Goal: Task Accomplishment & Management: Manage account settings

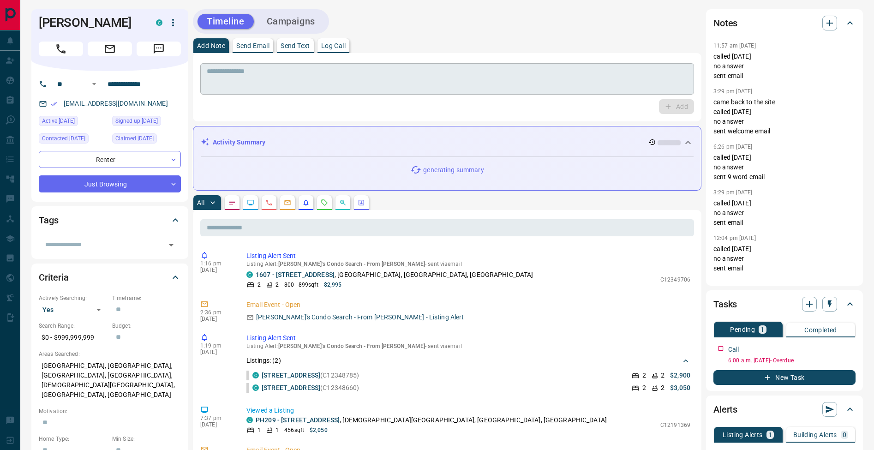
click at [284, 87] on textarea at bounding box center [447, 79] width 481 height 24
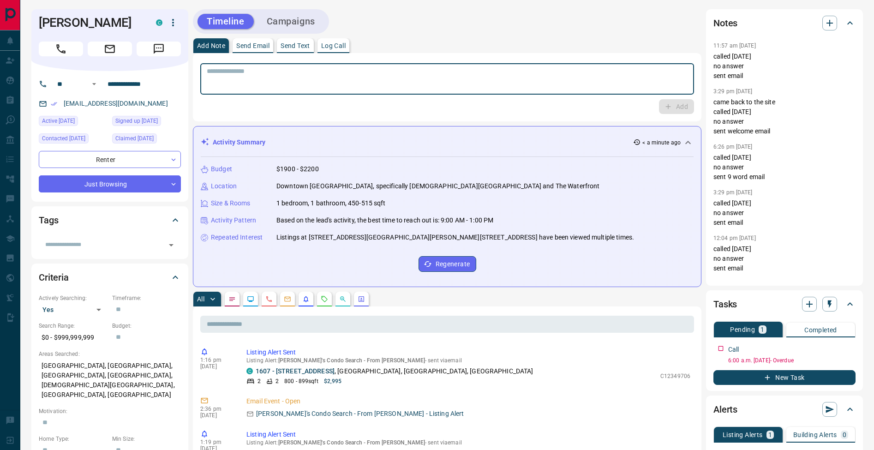
click at [338, 43] on p "Log Call" at bounding box center [333, 45] width 24 height 6
click at [678, 110] on button "Log Call" at bounding box center [676, 106] width 36 height 15
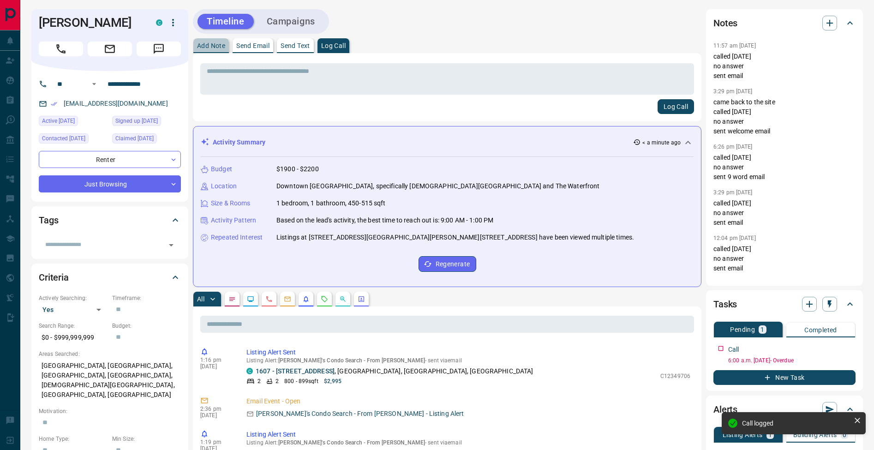
click at [219, 43] on p "Add Note" at bounding box center [211, 45] width 28 height 6
click at [241, 87] on textarea at bounding box center [447, 79] width 481 height 24
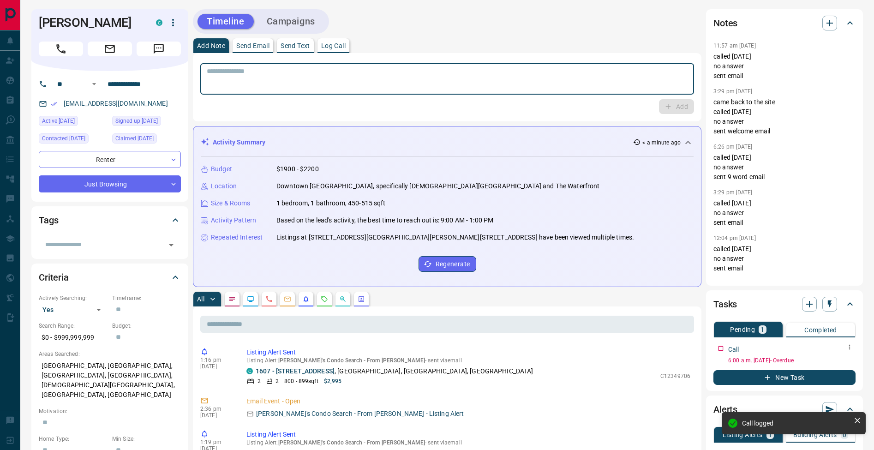
click at [851, 349] on icon "button" at bounding box center [849, 346] width 7 height 7
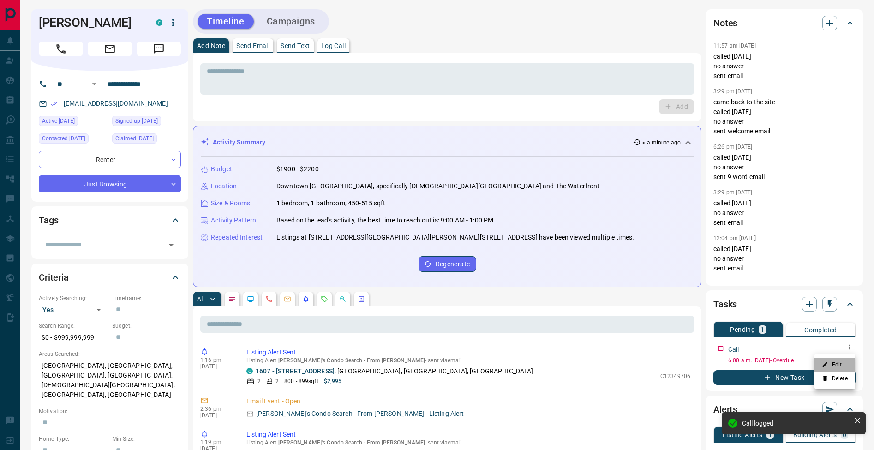
click at [845, 360] on li "Edit" at bounding box center [835, 365] width 41 height 14
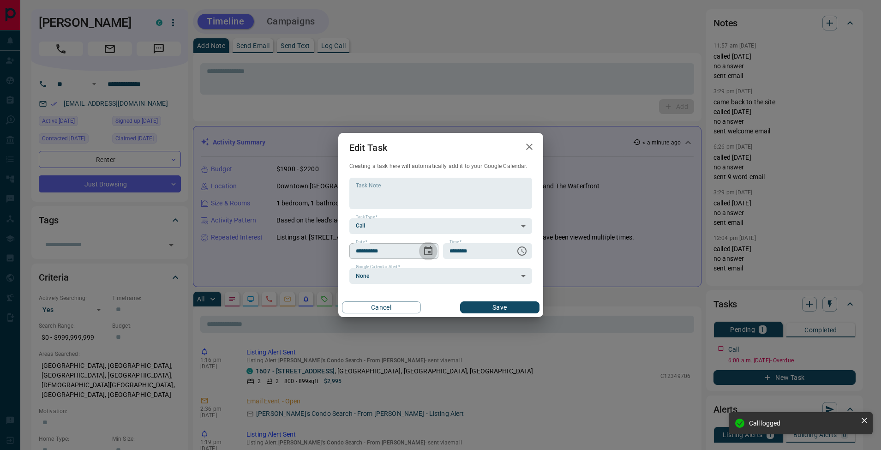
click at [428, 252] on icon "Choose date, selected date is Aug 15, 2025" at bounding box center [428, 250] width 8 height 9
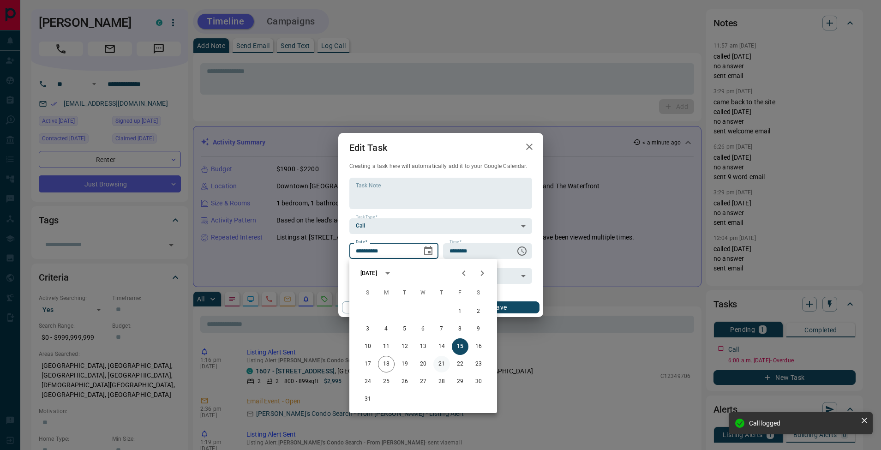
click at [442, 367] on button "21" at bounding box center [441, 364] width 17 height 17
type input "**********"
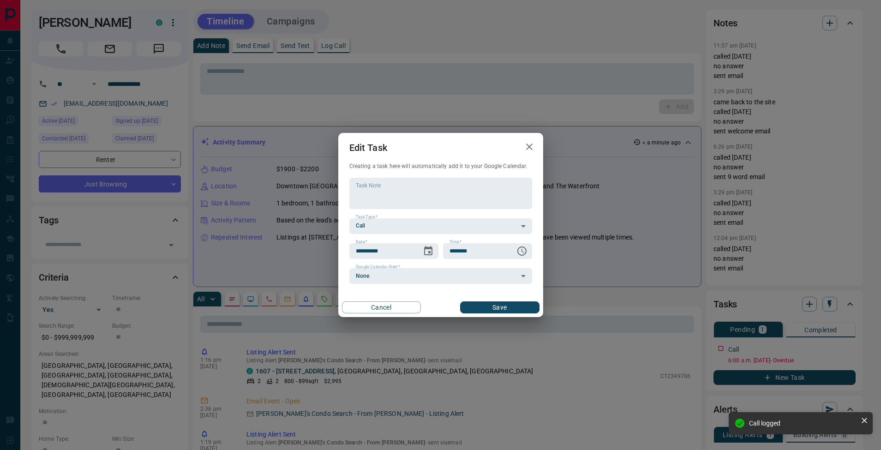
click at [520, 308] on button "Save" at bounding box center [499, 307] width 79 height 12
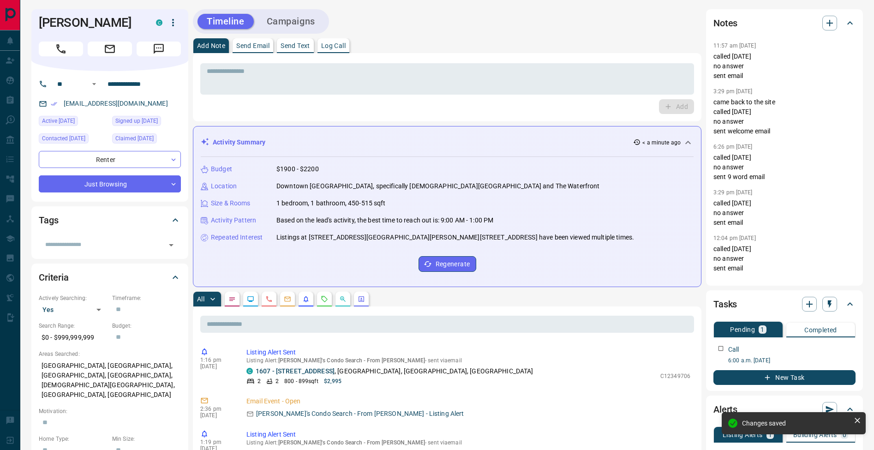
click at [221, 59] on div "* ​ Add" at bounding box center [447, 87] width 509 height 68
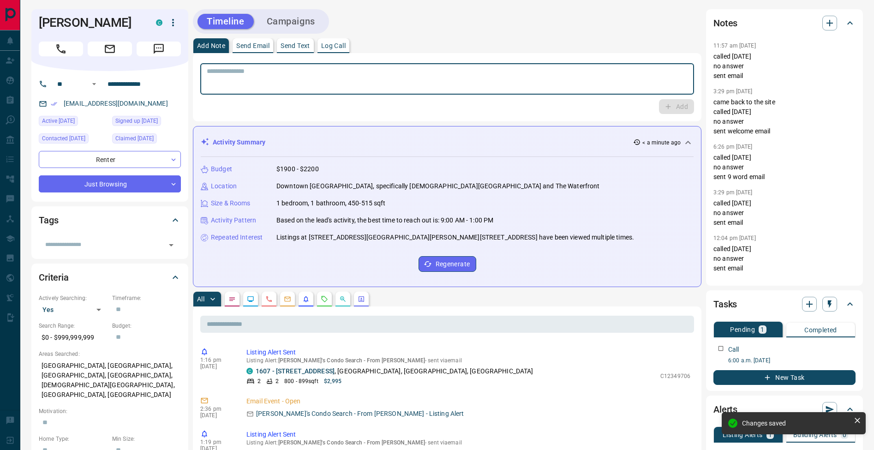
click at [226, 84] on textarea at bounding box center [447, 79] width 481 height 24
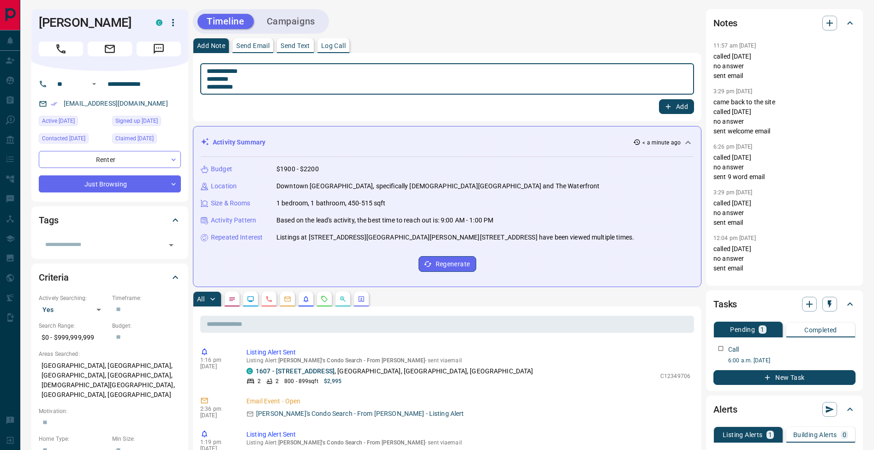
drag, startPoint x: 210, startPoint y: 80, endPoint x: 236, endPoint y: 84, distance: 26.6
click at [210, 80] on textarea "**********" at bounding box center [447, 79] width 481 height 24
type textarea "**********"
click at [672, 105] on icon "button" at bounding box center [668, 106] width 8 height 8
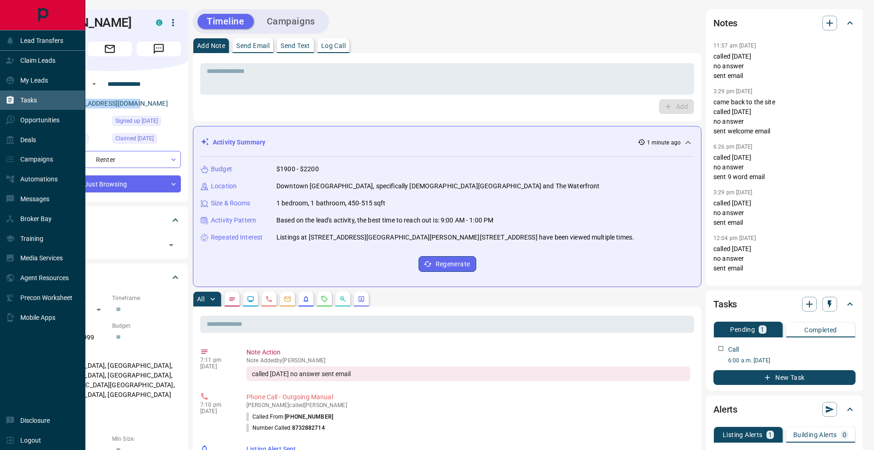
click at [12, 98] on icon at bounding box center [10, 100] width 7 height 8
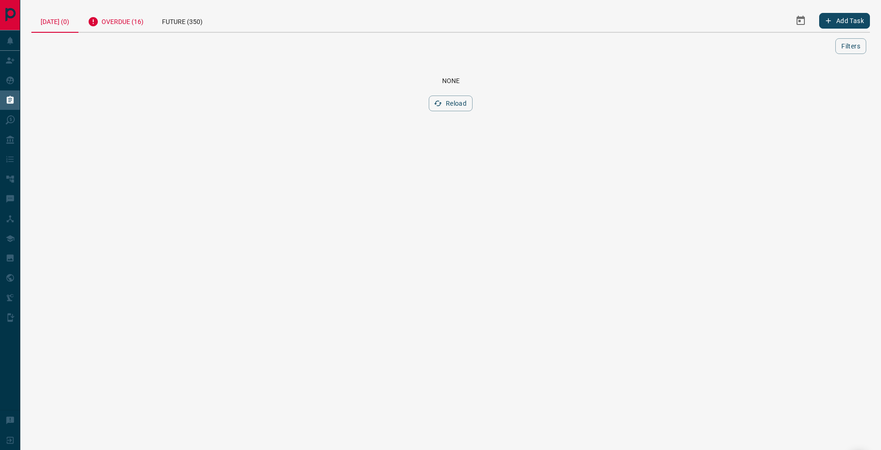
click at [123, 24] on div "Overdue (16)" at bounding box center [115, 20] width 74 height 23
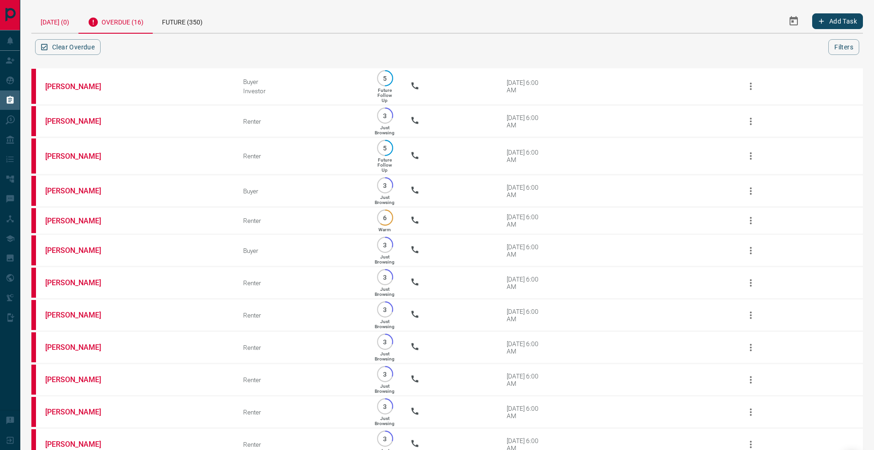
click at [66, 23] on div "[DATE] (0)" at bounding box center [54, 21] width 47 height 24
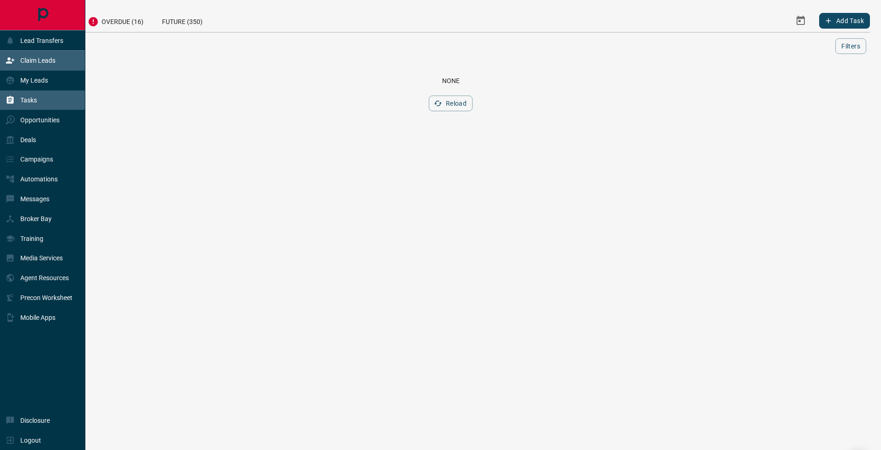
click at [13, 62] on icon at bounding box center [10, 60] width 9 height 9
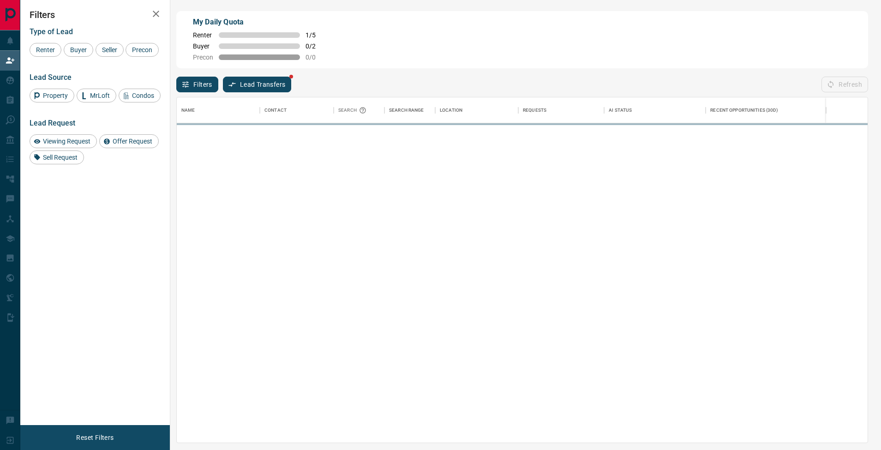
scroll to position [338, 684]
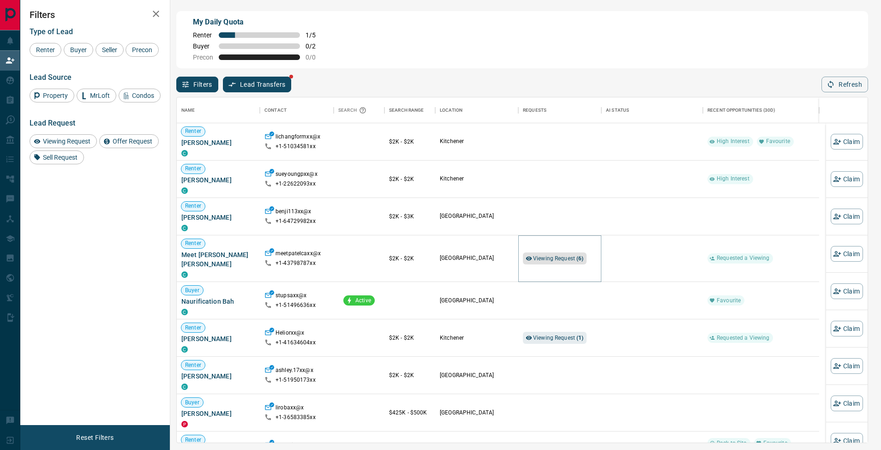
click at [556, 255] on span "Viewing Request ( 6 )" at bounding box center [558, 258] width 51 height 6
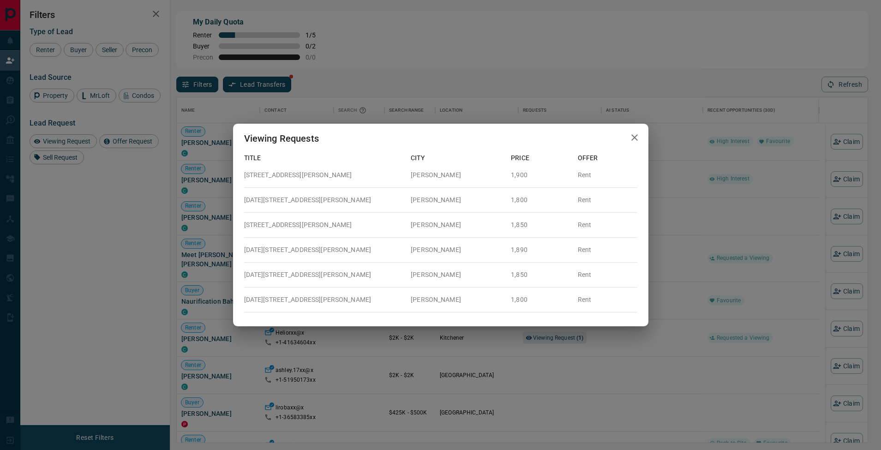
click at [629, 141] on icon "button" at bounding box center [634, 137] width 11 height 11
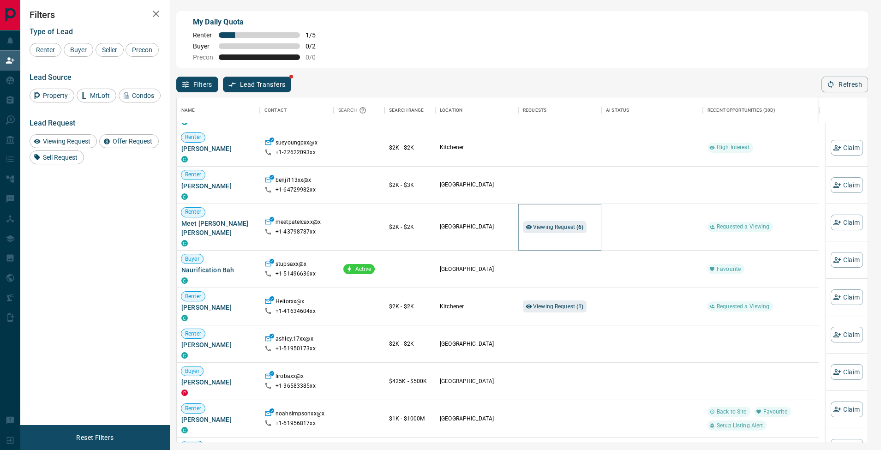
scroll to position [50, 0]
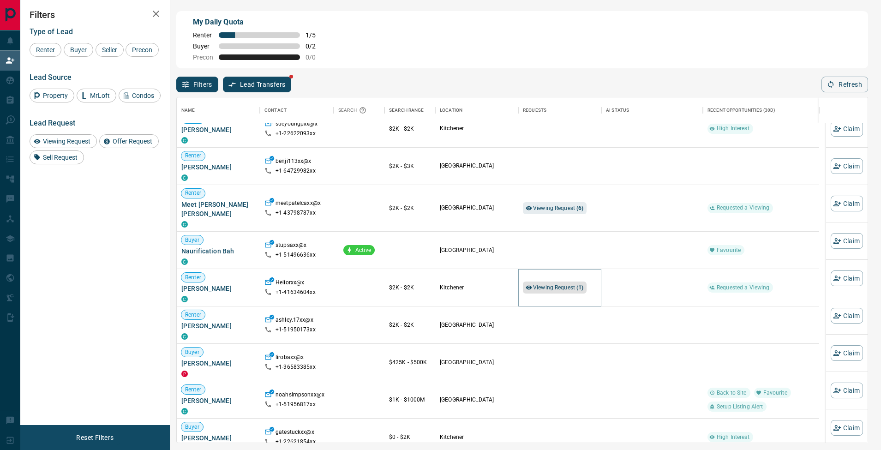
click at [571, 284] on span "Viewing Request ( 1 )" at bounding box center [558, 287] width 51 height 6
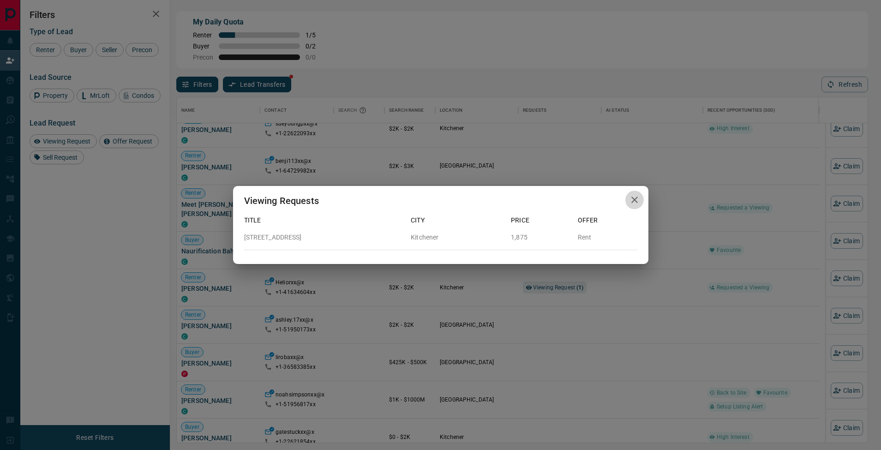
click at [633, 202] on icon "button" at bounding box center [634, 199] width 11 height 11
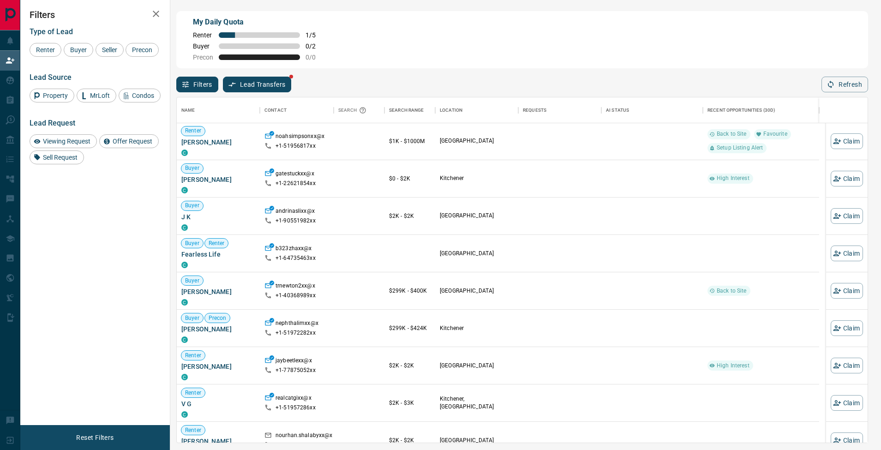
scroll to position [301, 0]
click at [841, 291] on button "Claim" at bounding box center [847, 289] width 32 height 16
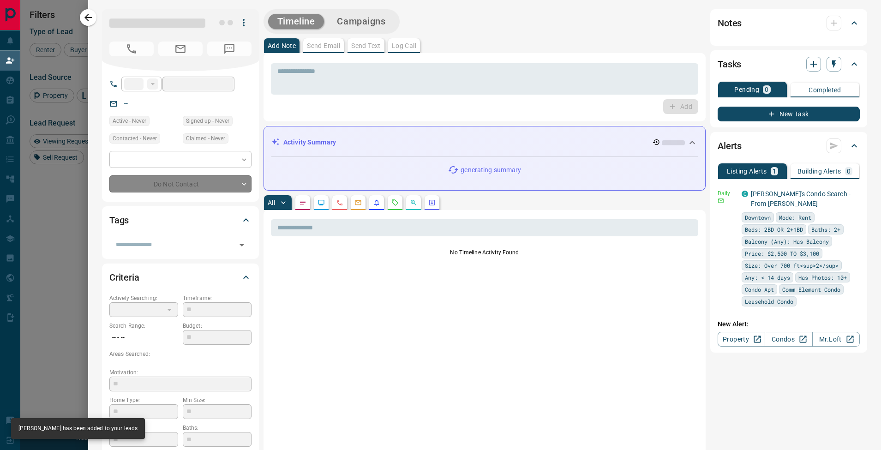
type input "**"
type input "**********"
type input "**"
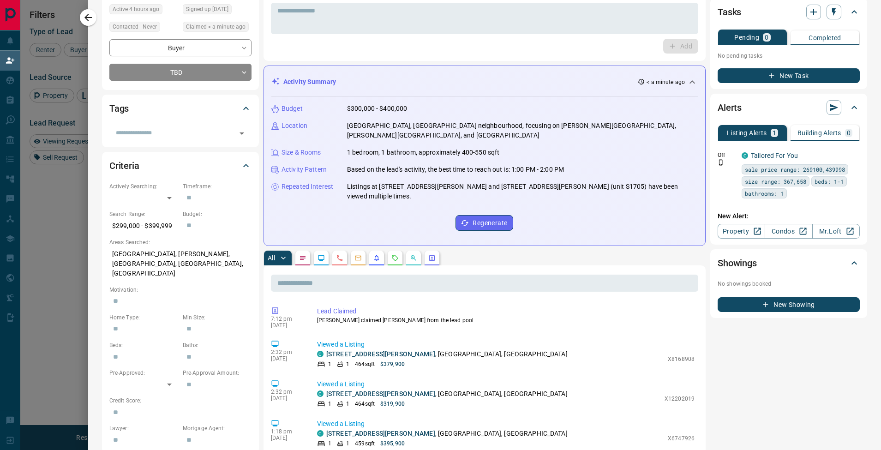
scroll to position [0, 0]
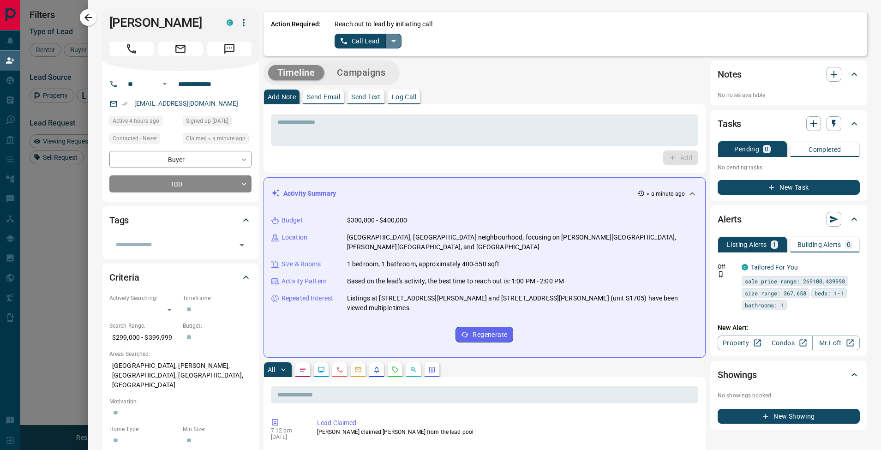
drag, startPoint x: 391, startPoint y: 42, endPoint x: 391, endPoint y: 48, distance: 6.0
click at [391, 42] on icon "split button" at bounding box center [393, 41] width 11 height 11
click at [388, 69] on li "Log Manual Call" at bounding box center [368, 73] width 56 height 14
click at [373, 44] on button "Log Manual Call" at bounding box center [365, 41] width 61 height 15
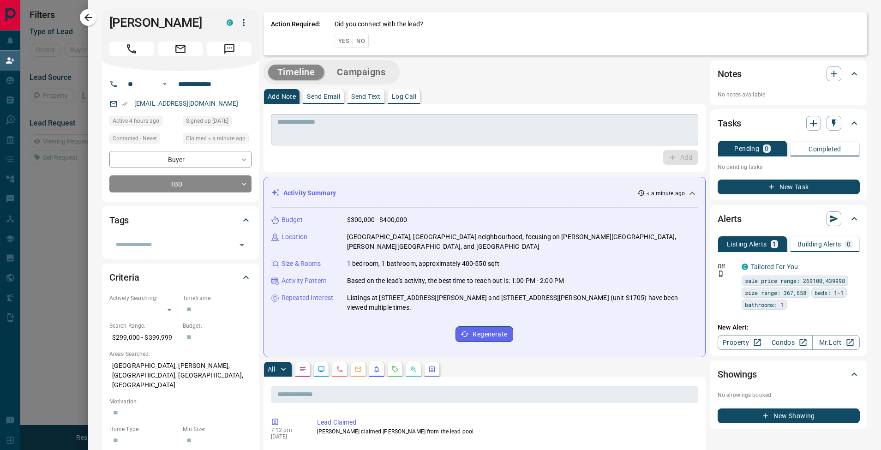
scroll to position [56, 684]
click at [366, 40] on button "No" at bounding box center [361, 41] width 16 height 14
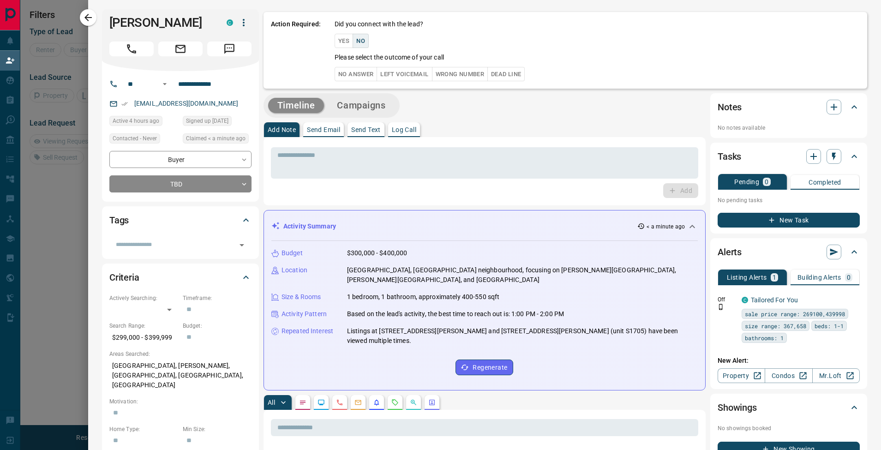
click at [371, 73] on button "No Answer" at bounding box center [356, 74] width 42 height 14
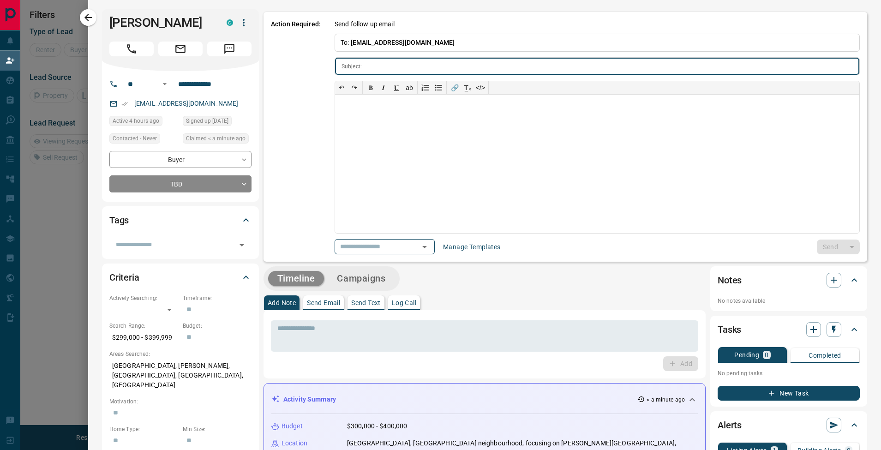
type input "**********"
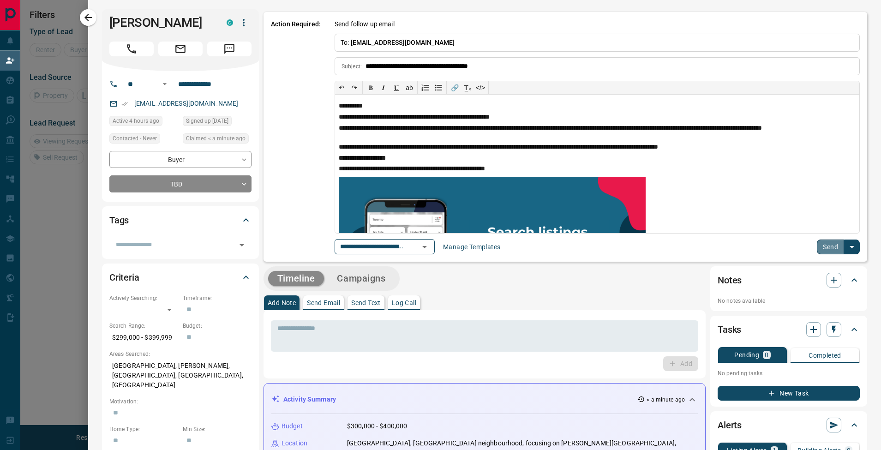
click at [821, 241] on button "Send" at bounding box center [830, 247] width 27 height 15
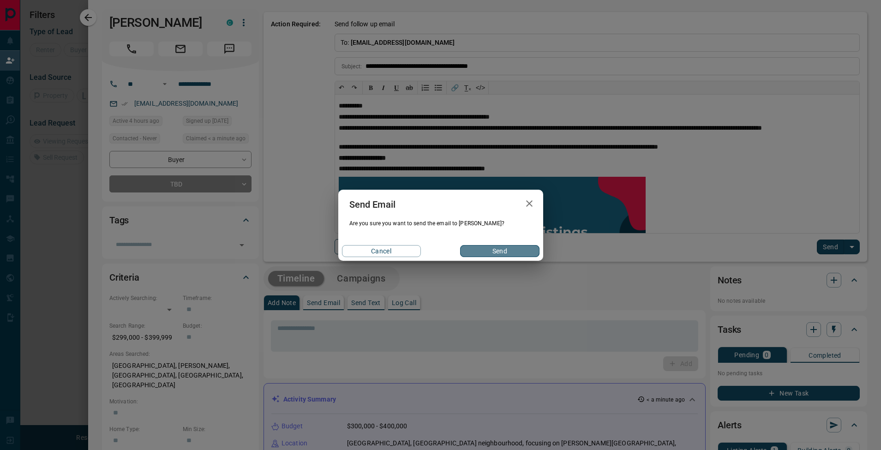
click at [501, 252] on button "Send" at bounding box center [499, 251] width 79 height 12
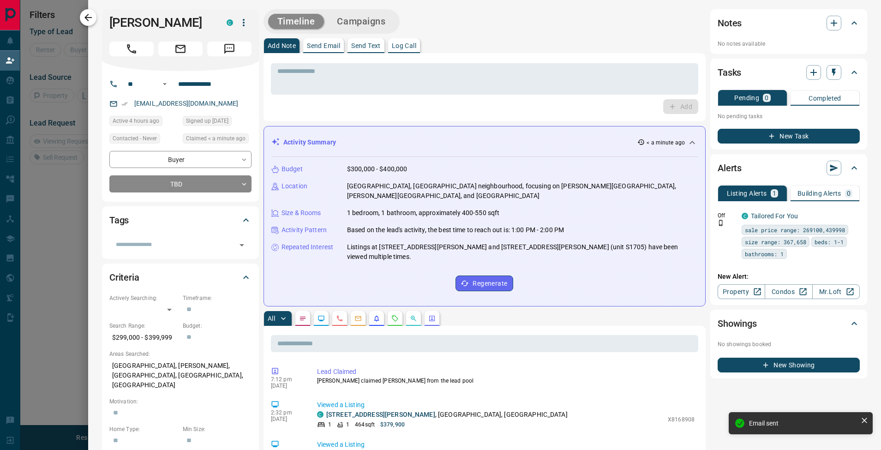
click at [92, 14] on icon "button" at bounding box center [88, 17] width 11 height 11
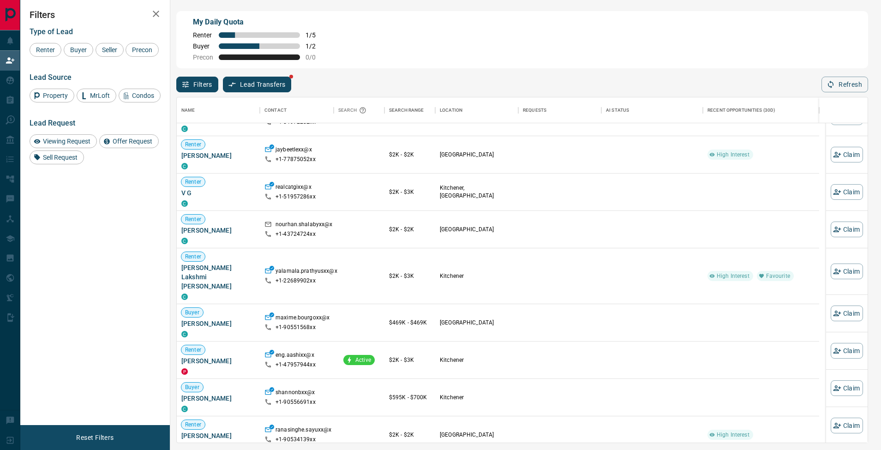
scroll to position [489, 0]
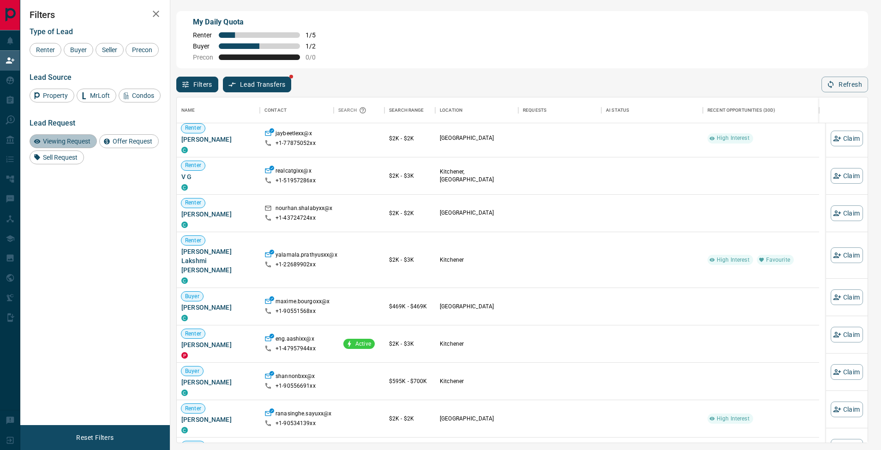
click at [85, 145] on span "Viewing Request" at bounding box center [67, 141] width 54 height 7
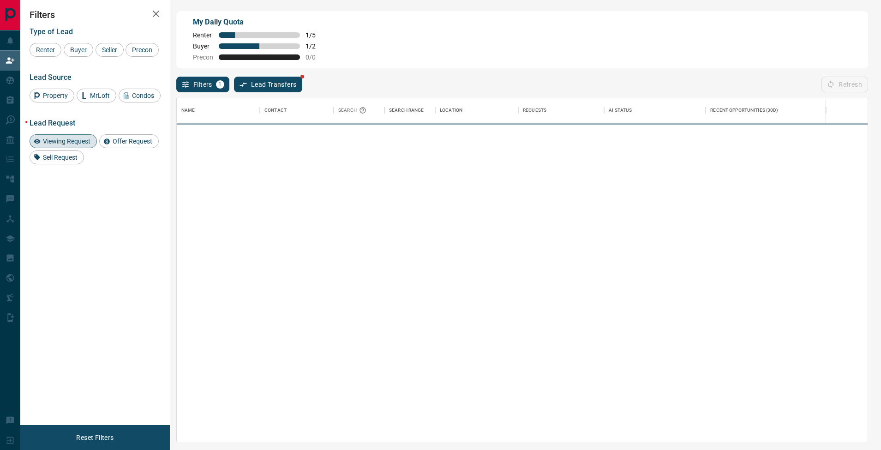
scroll to position [0, 0]
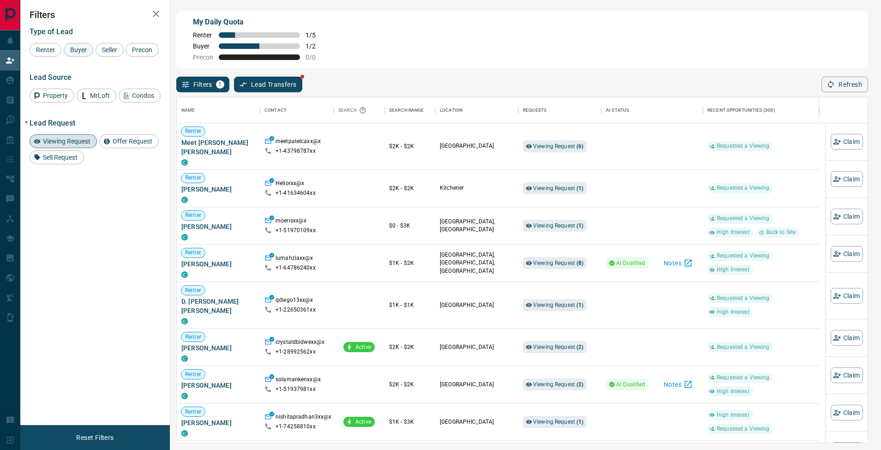
click at [83, 52] on span "Buyer" at bounding box center [78, 49] width 23 height 7
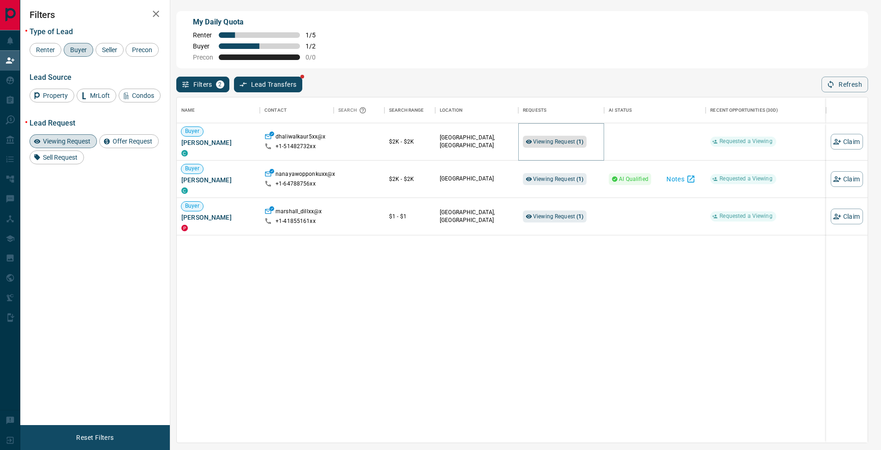
click at [568, 143] on span "Viewing Request ( 1 )" at bounding box center [558, 141] width 51 height 6
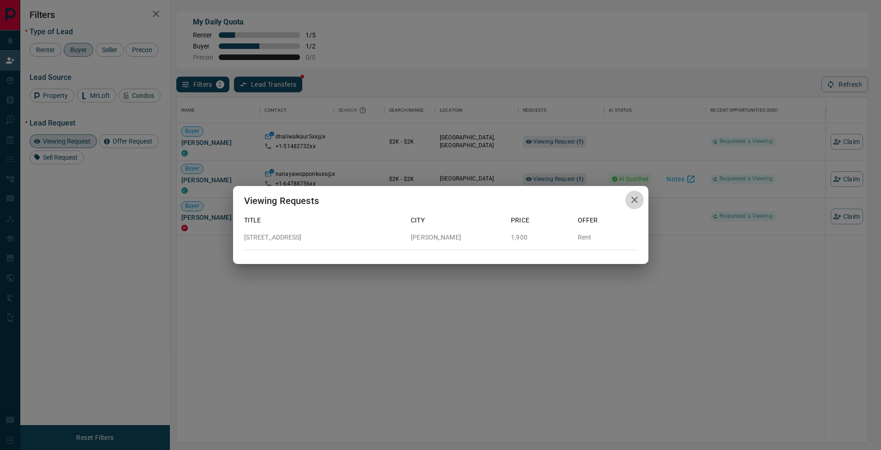
click at [633, 197] on icon "button" at bounding box center [634, 199] width 11 height 11
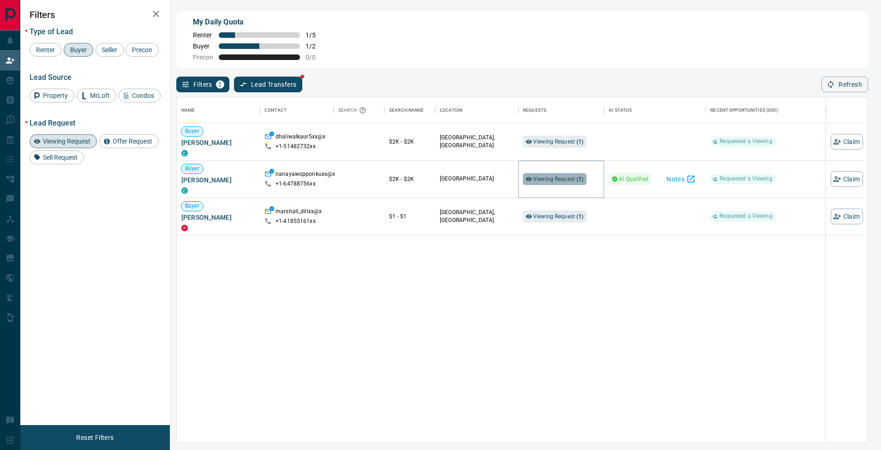
click at [564, 178] on span "Viewing Request ( 1 )" at bounding box center [558, 179] width 51 height 6
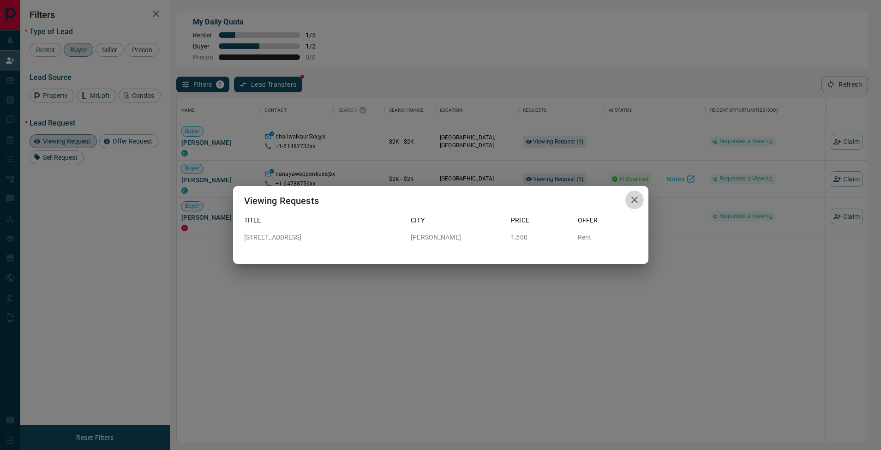
drag, startPoint x: 641, startPoint y: 198, endPoint x: 623, endPoint y: 210, distance: 21.6
click at [641, 198] on button "button" at bounding box center [634, 200] width 18 height 19
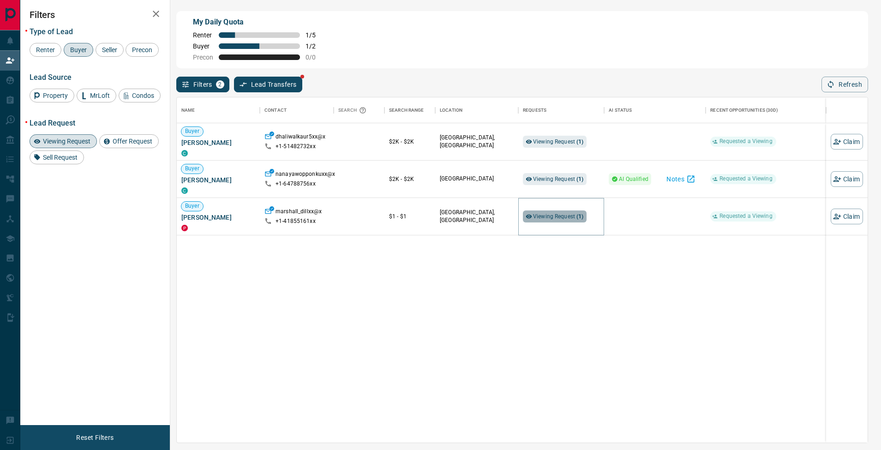
click at [569, 219] on span "Viewing Request ( 1 )" at bounding box center [558, 216] width 51 height 6
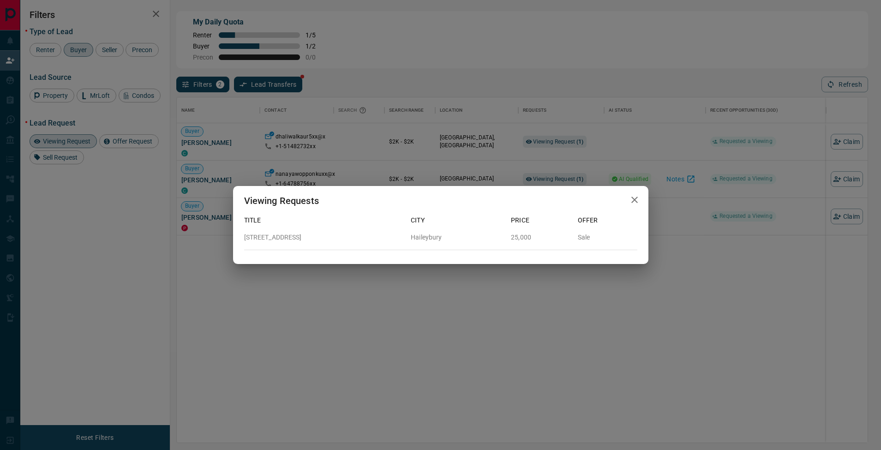
click at [636, 198] on icon "button" at bounding box center [634, 200] width 6 height 6
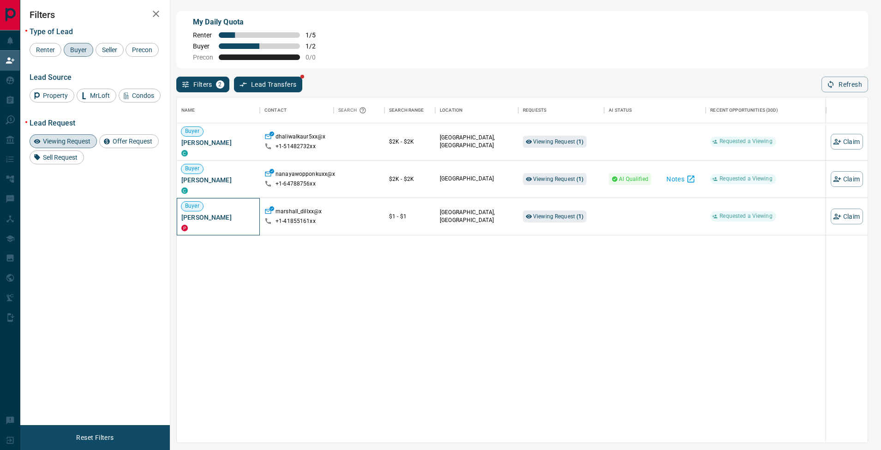
drag, startPoint x: 226, startPoint y: 218, endPoint x: 183, endPoint y: 218, distance: 42.9
click at [183, 218] on span "[PERSON_NAME]" at bounding box center [218, 217] width 74 height 9
click at [211, 224] on div "P" at bounding box center [218, 227] width 74 height 7
drag, startPoint x: 226, startPoint y: 217, endPoint x: 180, endPoint y: 218, distance: 45.2
click at [180, 218] on div "Buyer [PERSON_NAME] P" at bounding box center [218, 216] width 83 height 37
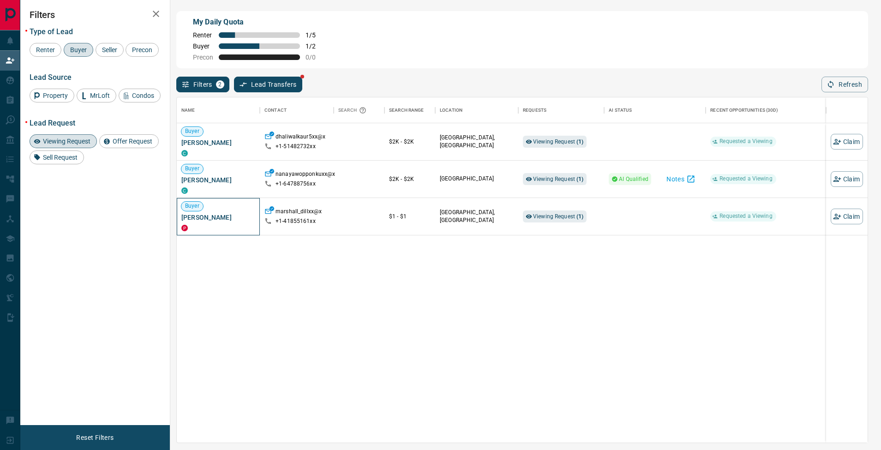
click at [180, 218] on div "Buyer [PERSON_NAME] P" at bounding box center [218, 216] width 83 height 37
drag, startPoint x: 182, startPoint y: 217, endPoint x: 233, endPoint y: 219, distance: 51.2
click at [233, 219] on span "[PERSON_NAME]" at bounding box center [218, 217] width 74 height 9
copy span "[PERSON_NAME]"
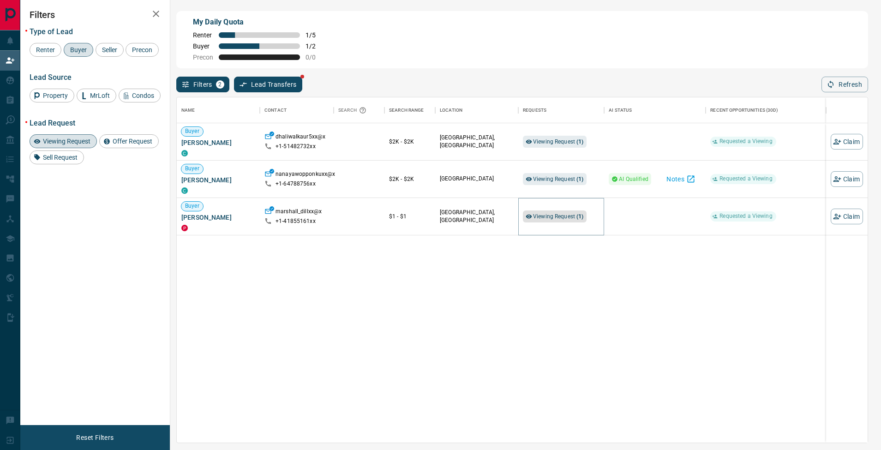
click at [564, 216] on span "Viewing Request ( 1 )" at bounding box center [558, 216] width 51 height 6
click at [683, 176] on button "Notes" at bounding box center [681, 179] width 40 height 15
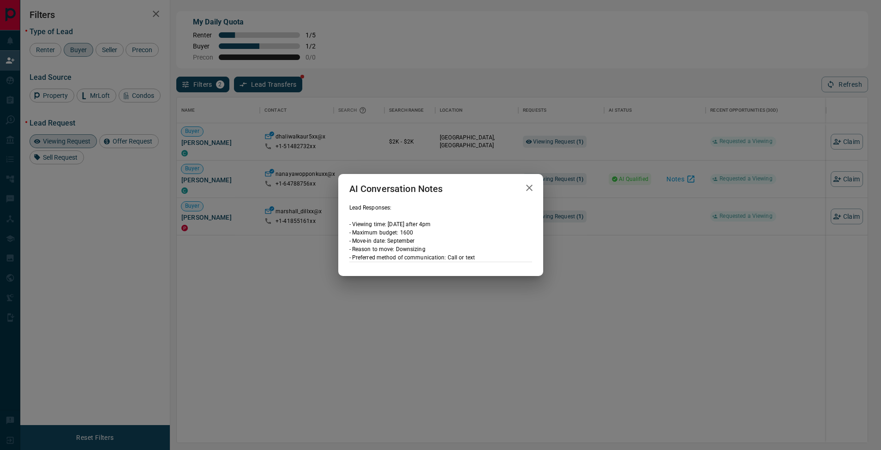
click at [532, 190] on icon "button" at bounding box center [529, 187] width 11 height 11
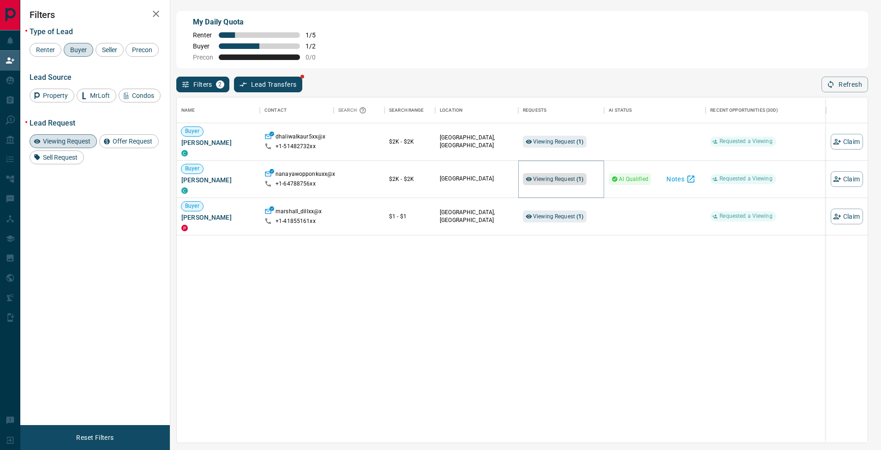
click at [561, 177] on span "Viewing Request ( 1 )" at bounding box center [558, 179] width 51 height 6
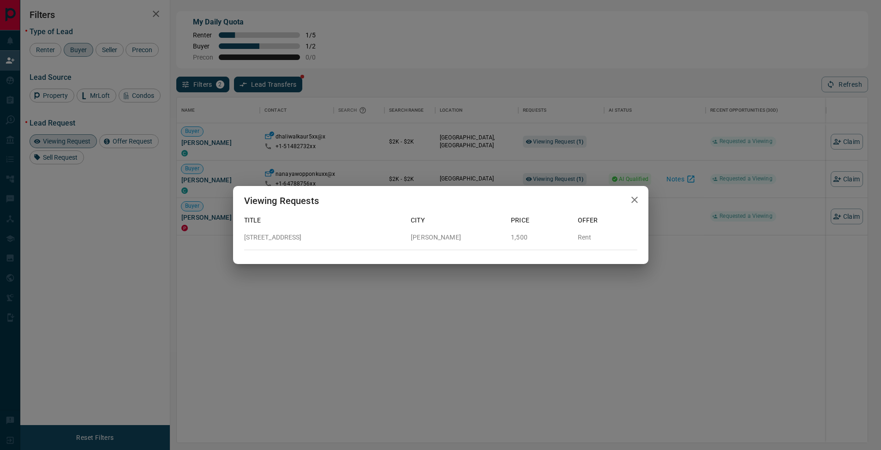
click at [636, 200] on icon "button" at bounding box center [634, 199] width 11 height 11
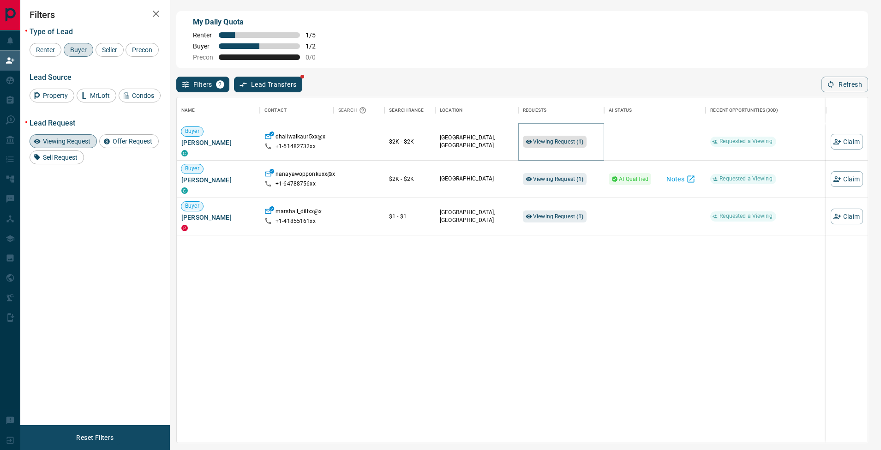
click at [545, 139] on span "Viewing Request ( 1 )" at bounding box center [558, 141] width 51 height 6
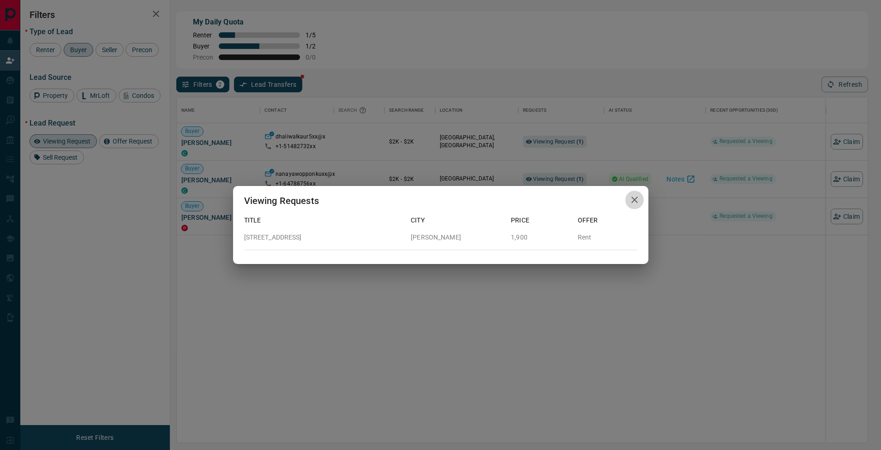
click at [634, 198] on icon "button" at bounding box center [634, 199] width 11 height 11
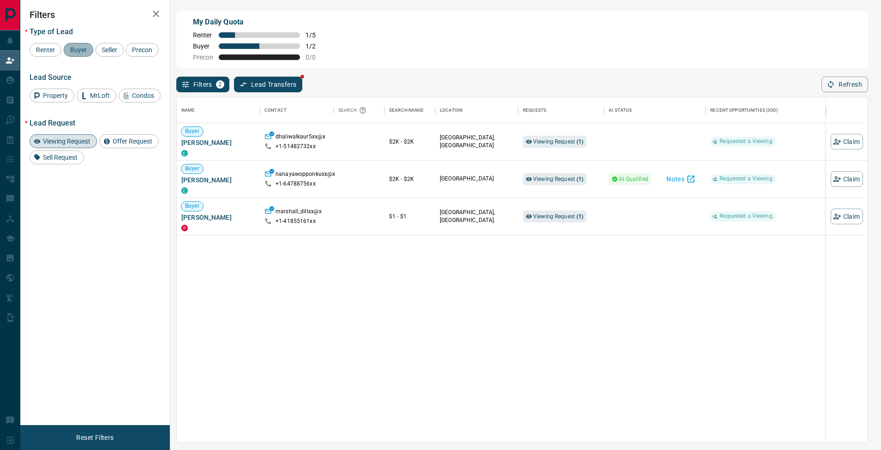
click at [80, 51] on span "Buyer" at bounding box center [78, 49] width 23 height 7
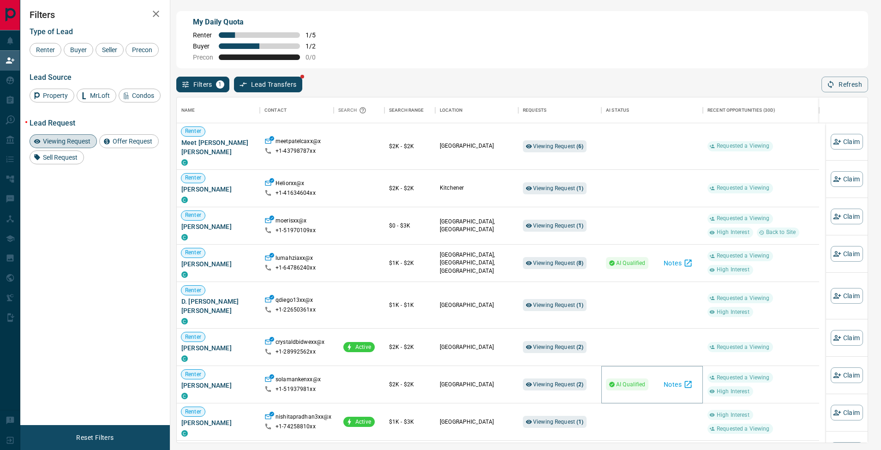
click at [679, 377] on button "Notes" at bounding box center [678, 384] width 40 height 15
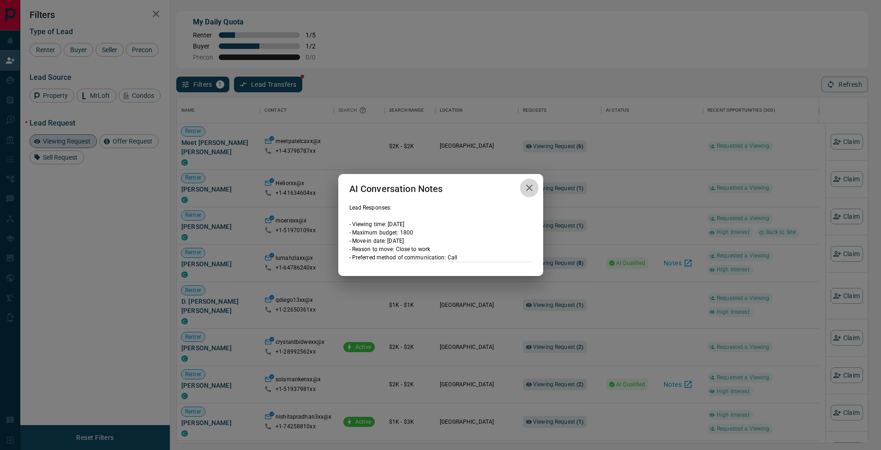
click at [526, 188] on icon "button" at bounding box center [529, 187] width 11 height 11
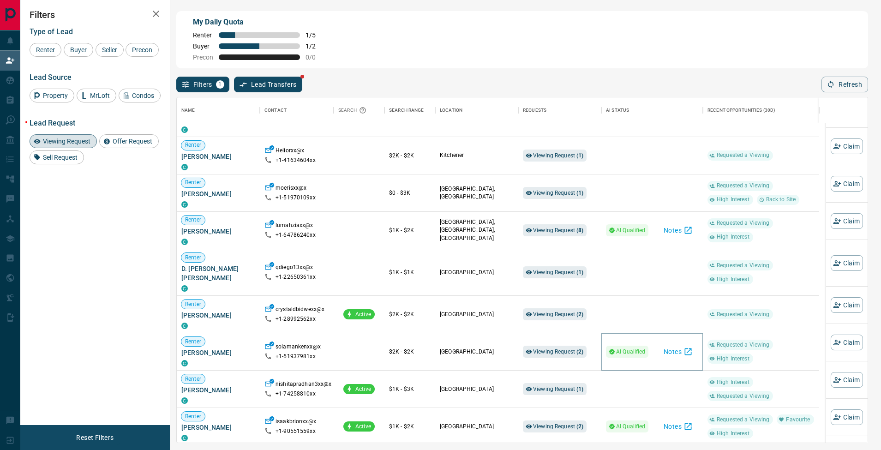
scroll to position [61, 0]
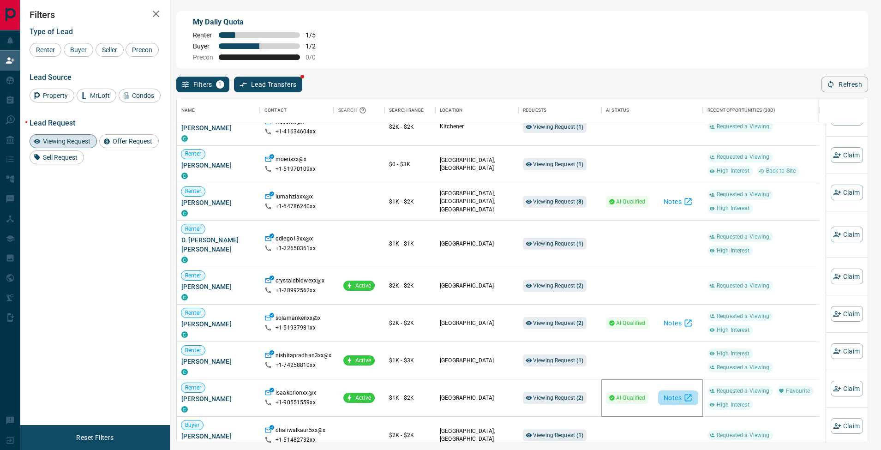
click at [690, 393] on icon "button" at bounding box center [687, 397] width 9 height 9
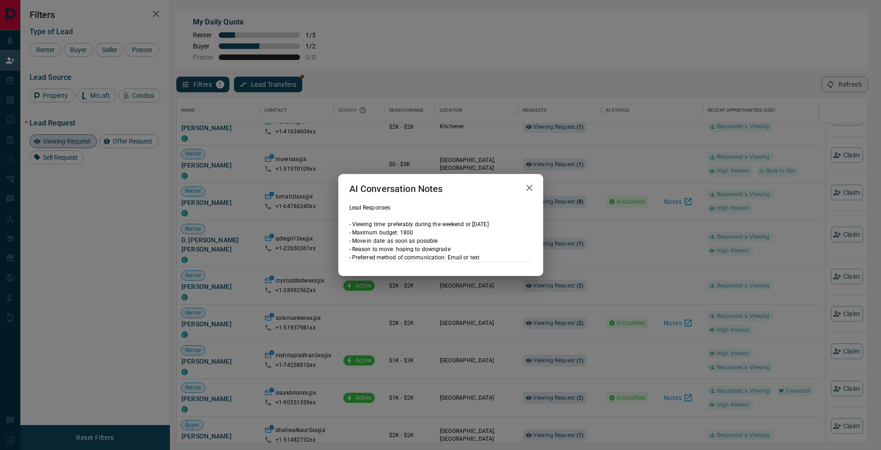
click at [527, 191] on icon "button" at bounding box center [529, 187] width 11 height 11
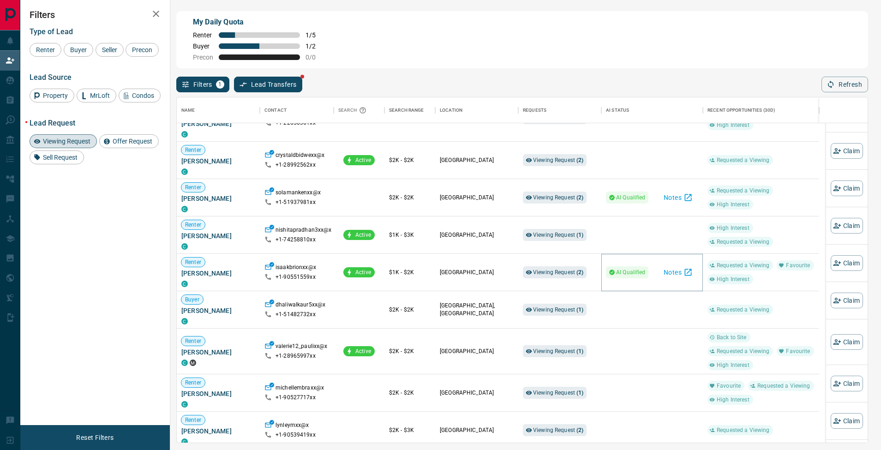
scroll to position [0, 0]
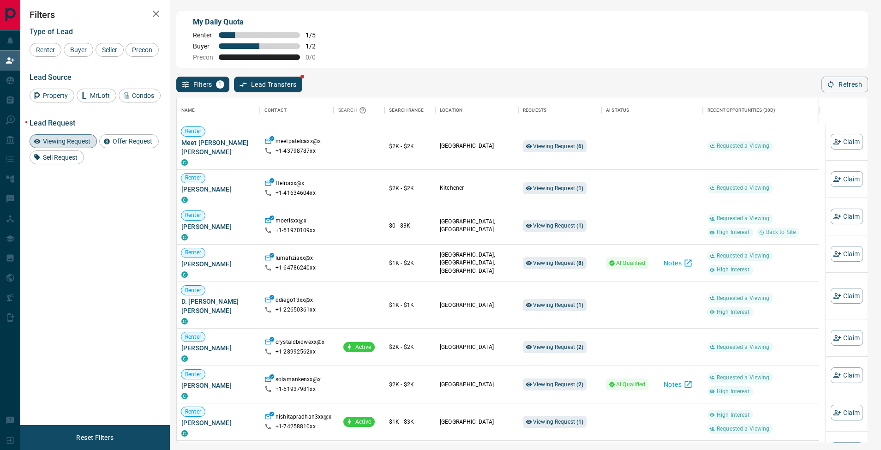
click at [80, 148] on div "Lead Request Viewing Request Offer Request Sell Request" at bounding box center [95, 142] width 131 height 46
click at [78, 145] on span "Viewing Request" at bounding box center [67, 141] width 54 height 7
click at [82, 47] on span "Buyer" at bounding box center [78, 49] width 23 height 7
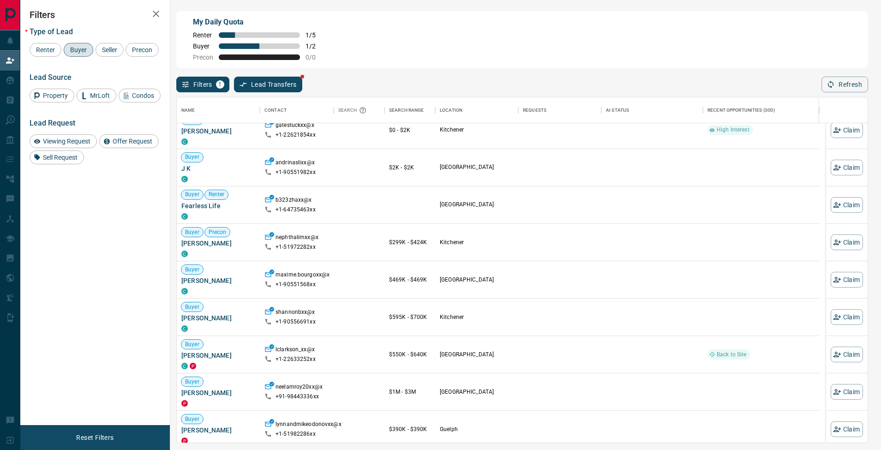
scroll to position [96, 0]
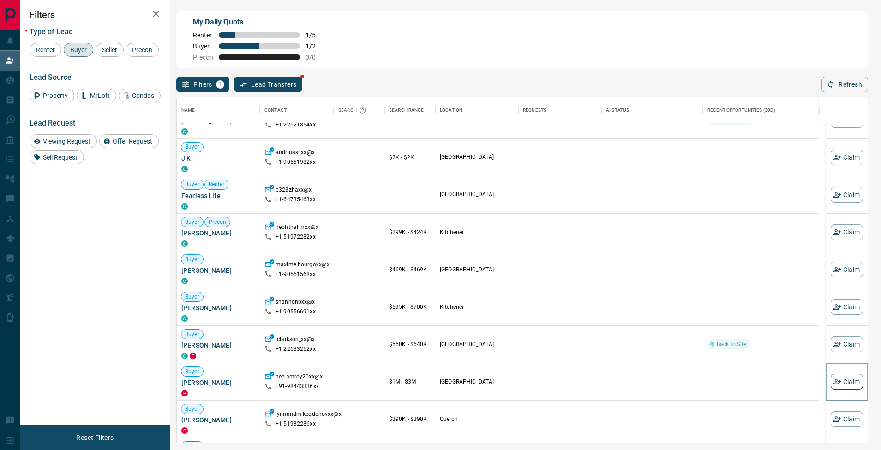
click at [844, 385] on button "Claim" at bounding box center [847, 382] width 32 height 16
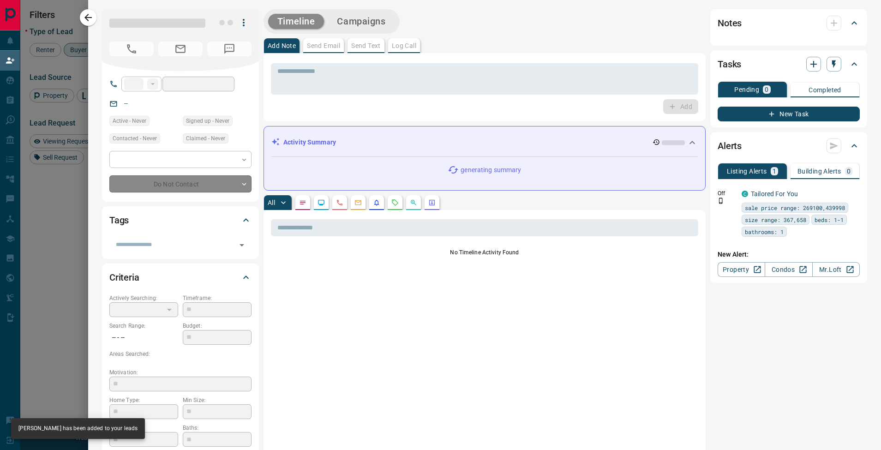
type input "***"
type input "**********"
type input "**"
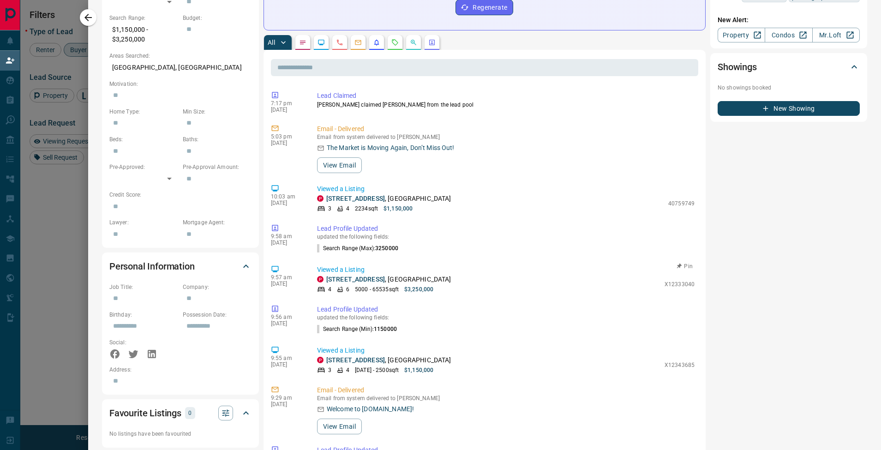
scroll to position [0, 0]
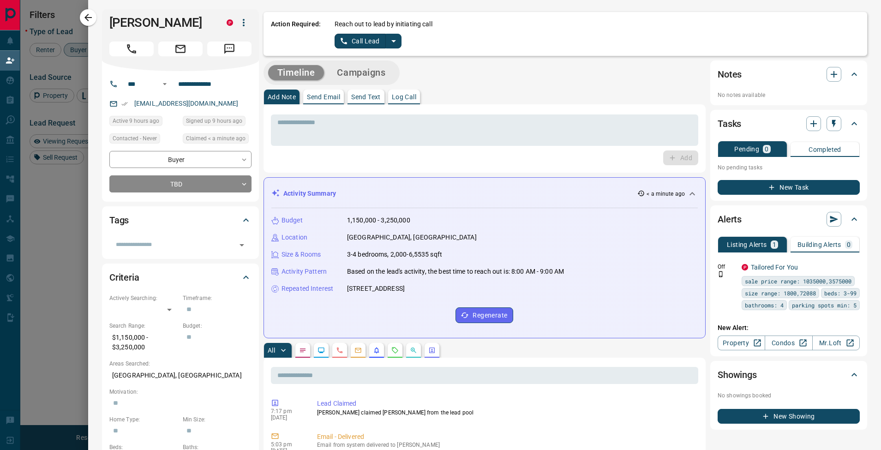
drag, startPoint x: 397, startPoint y: 45, endPoint x: 395, endPoint y: 52, distance: 6.7
click at [397, 46] on icon "split button" at bounding box center [393, 41] width 11 height 11
click at [378, 72] on li "Log Manual Call" at bounding box center [368, 73] width 56 height 14
drag, startPoint x: 369, startPoint y: 41, endPoint x: 372, endPoint y: 54, distance: 13.7
click at [369, 41] on button "Log Manual Call" at bounding box center [365, 41] width 61 height 15
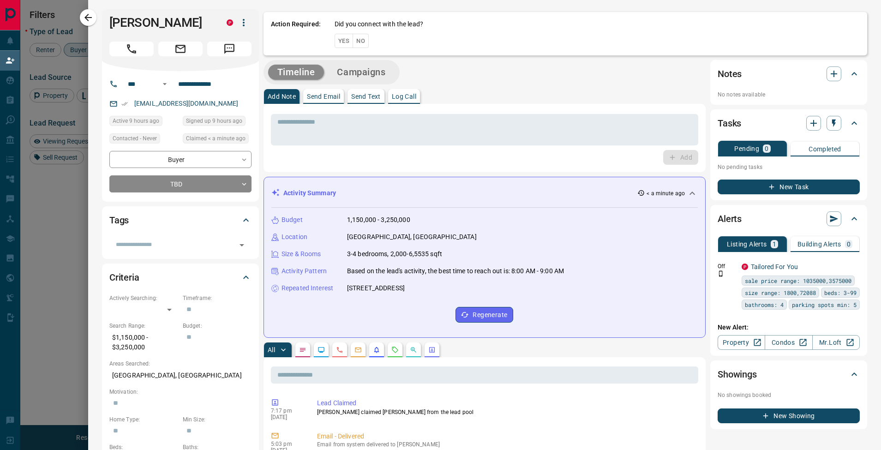
click at [367, 42] on button "No" at bounding box center [361, 41] width 16 height 14
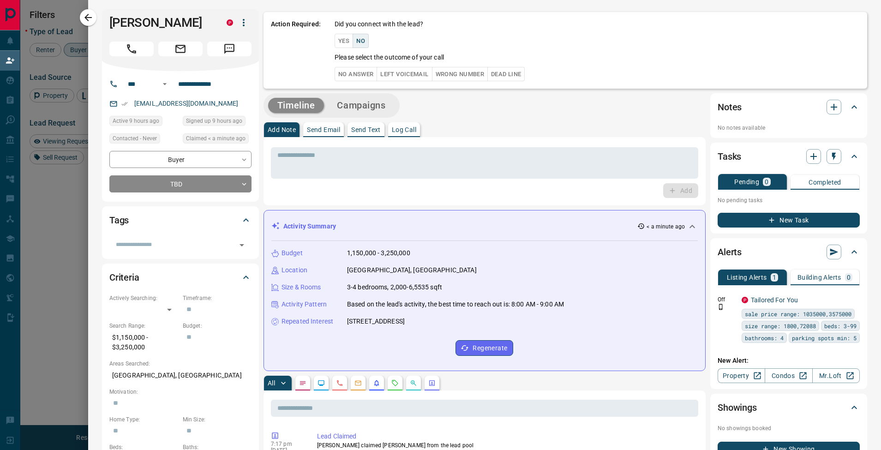
click at [460, 76] on button "Wrong Number" at bounding box center [460, 74] width 56 height 14
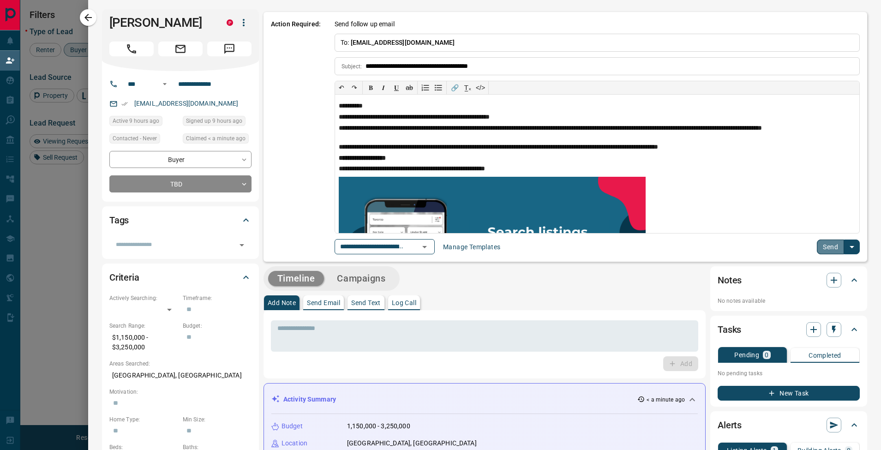
click at [817, 249] on button "Send" at bounding box center [830, 247] width 27 height 15
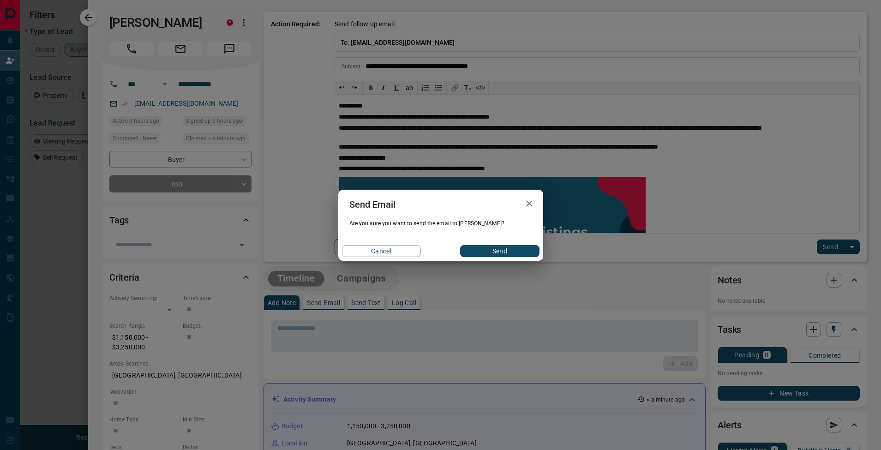
click at [516, 255] on button "Send" at bounding box center [499, 251] width 79 height 12
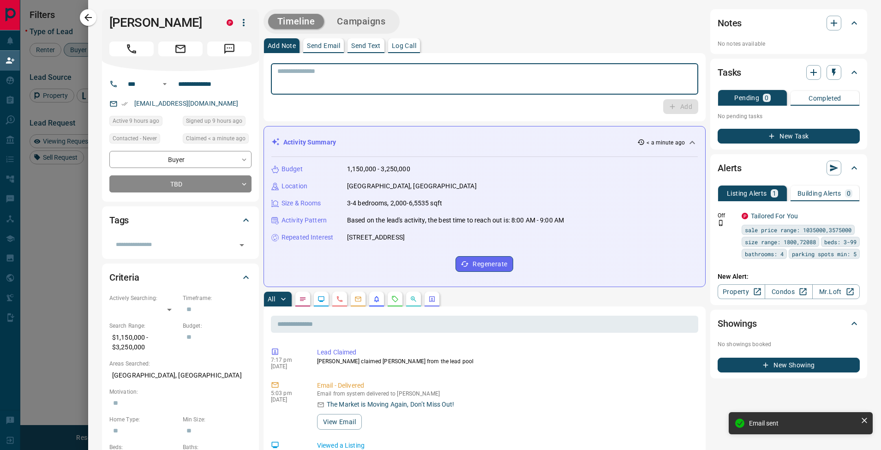
click at [345, 87] on textarea at bounding box center [484, 79] width 414 height 24
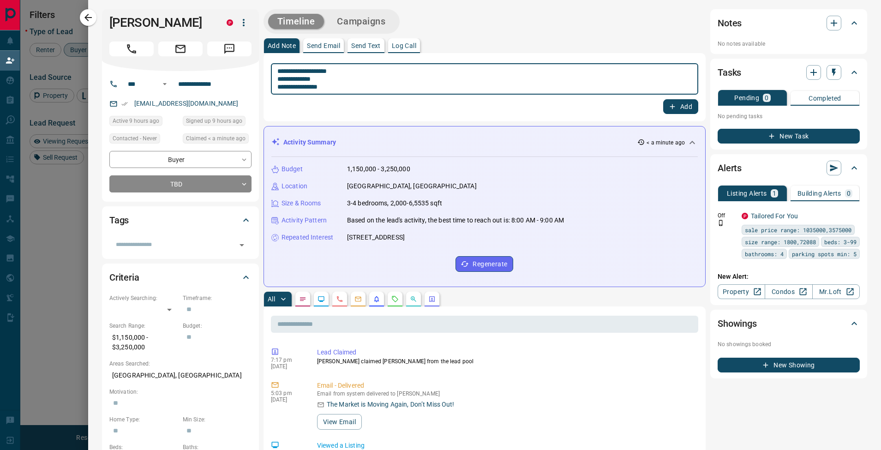
type textarea "**********"
click at [683, 107] on button "Add" at bounding box center [680, 106] width 35 height 15
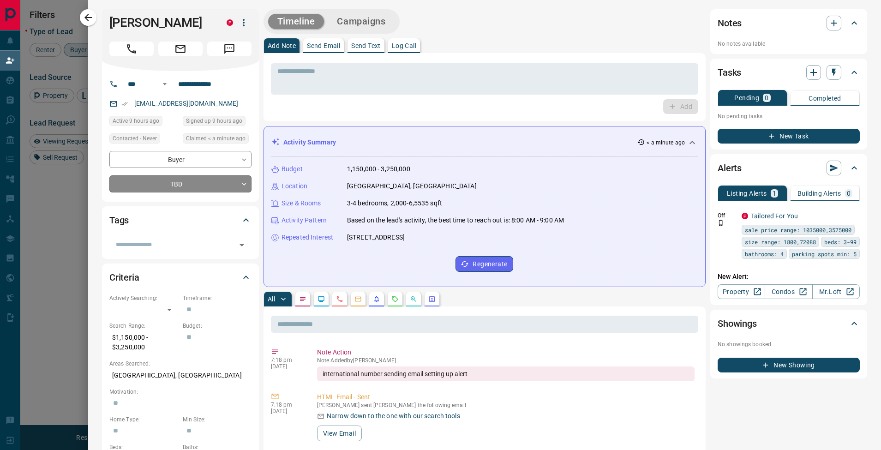
click at [183, 181] on body "Lead Transfers Claim Leads My Leads Tasks Opportunities Deals Campaigns Automat…" at bounding box center [440, 189] width 881 height 378
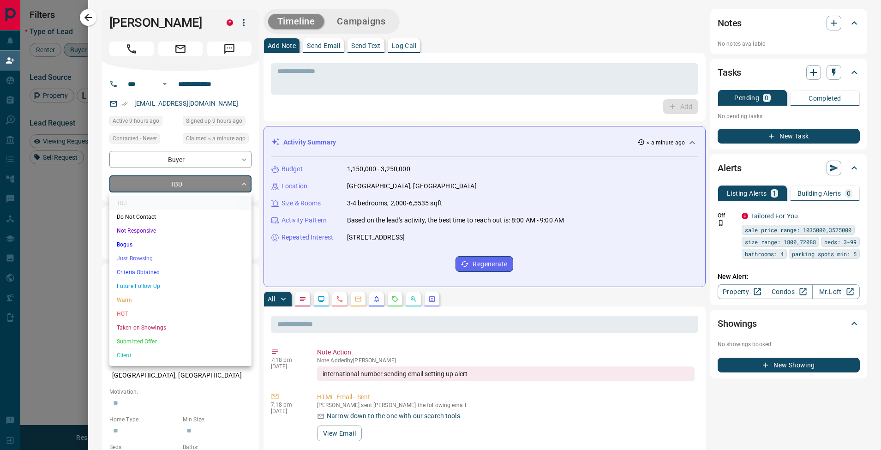
click at [178, 27] on div at bounding box center [440, 225] width 881 height 450
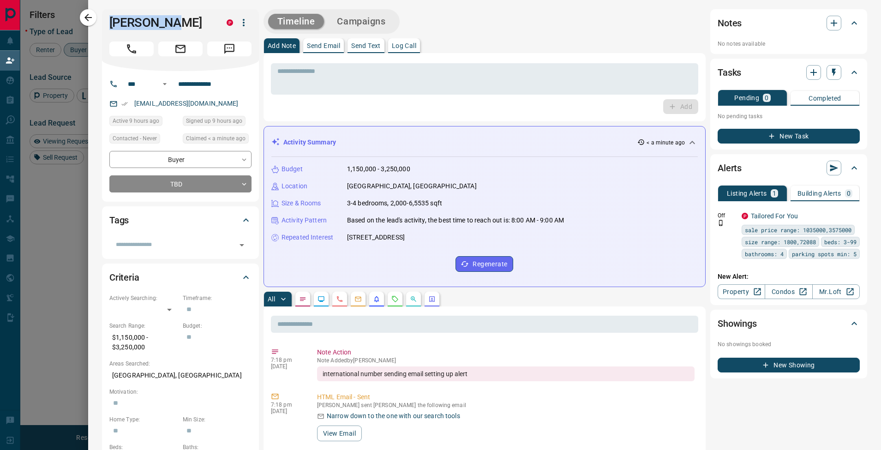
drag, startPoint x: 177, startPoint y: 22, endPoint x: 110, endPoint y: 23, distance: 66.9
click at [110, 23] on h1 "[PERSON_NAME]" at bounding box center [160, 22] width 103 height 15
copy h1 "[PERSON_NAME]"
click at [353, 114] on div "* ​ Add" at bounding box center [485, 87] width 442 height 68
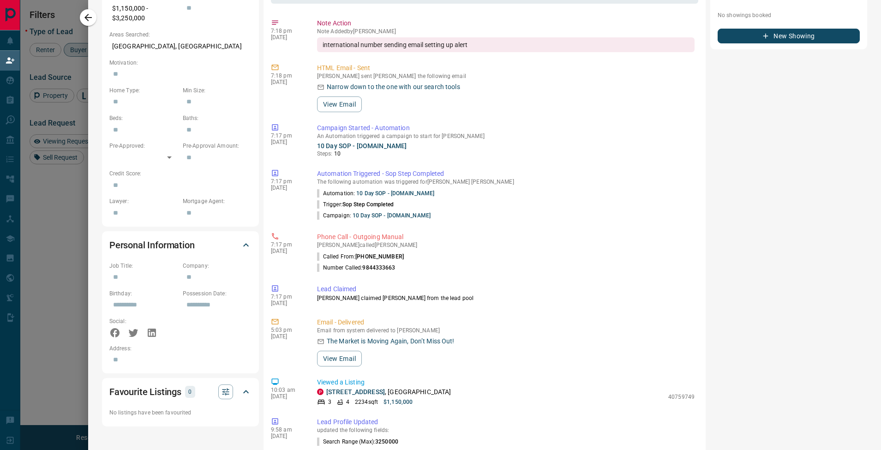
scroll to position [0, 0]
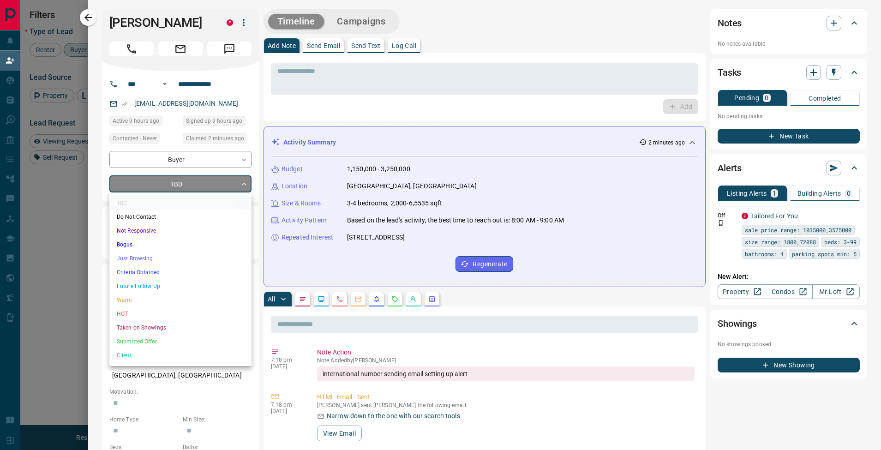
click at [176, 182] on body "Lead Transfers Claim Leads My Leads Tasks Opportunities Deals Campaigns Automat…" at bounding box center [440, 189] width 881 height 378
click at [168, 254] on li "Just Browsing" at bounding box center [180, 259] width 142 height 14
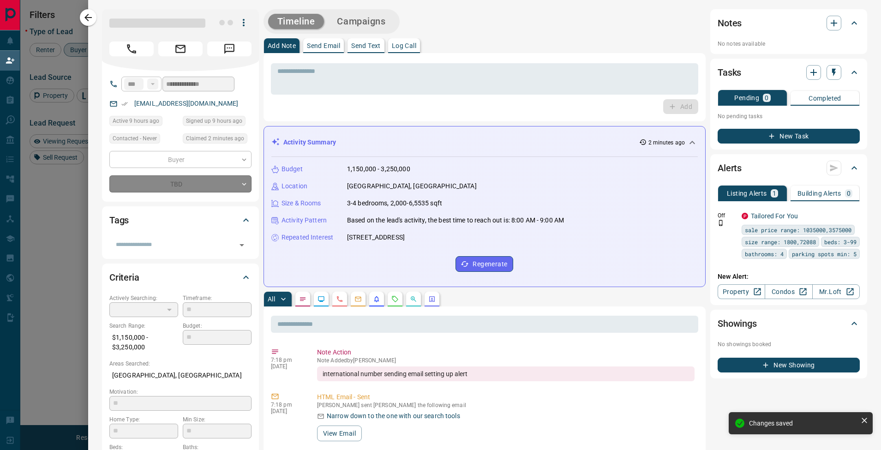
type input "*"
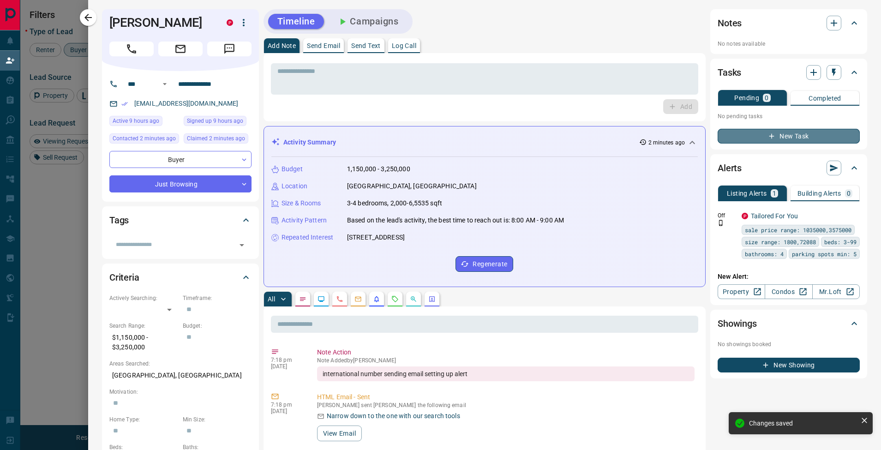
click at [767, 135] on icon "button" at bounding box center [771, 136] width 8 height 8
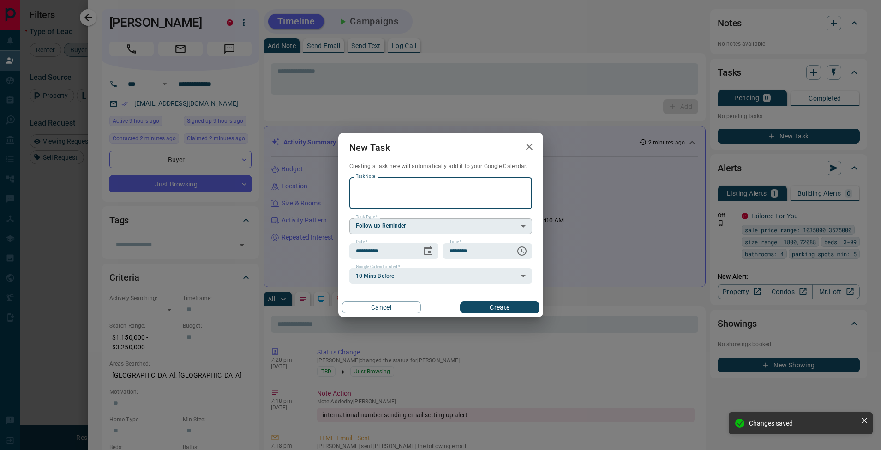
click at [380, 226] on body "Lead Transfers Claim Leads My Leads Tasks Opportunities Deals Campaigns Automat…" at bounding box center [440, 189] width 881 height 378
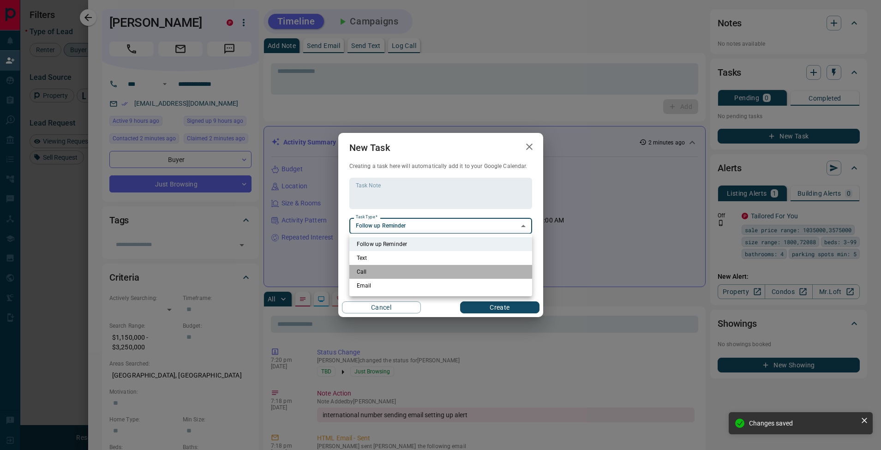
click at [370, 273] on li "Call" at bounding box center [440, 272] width 183 height 14
type input "**********"
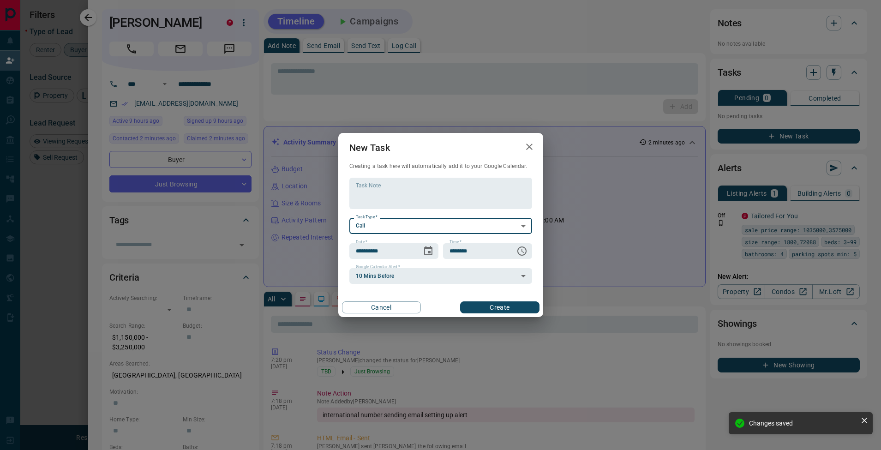
click at [373, 278] on body "Lead Transfers Claim Leads My Leads Tasks Opportunities Deals Campaigns Automat…" at bounding box center [440, 189] width 881 height 378
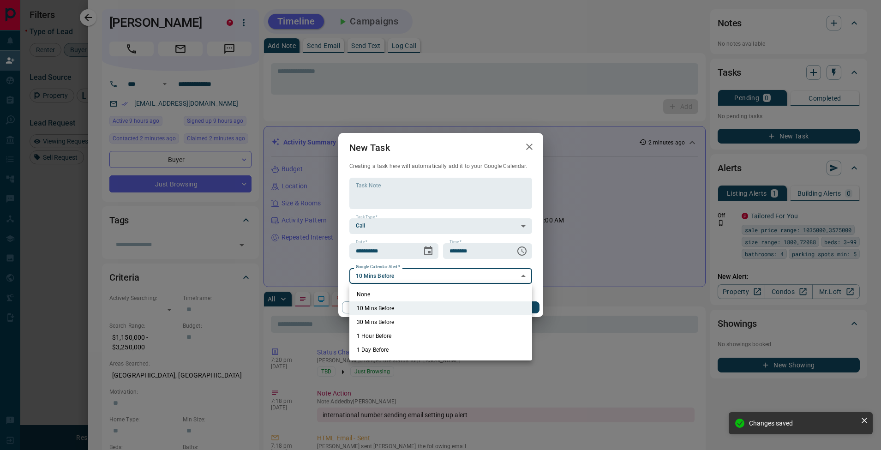
click at [371, 293] on li "None" at bounding box center [440, 295] width 183 height 14
type input "*"
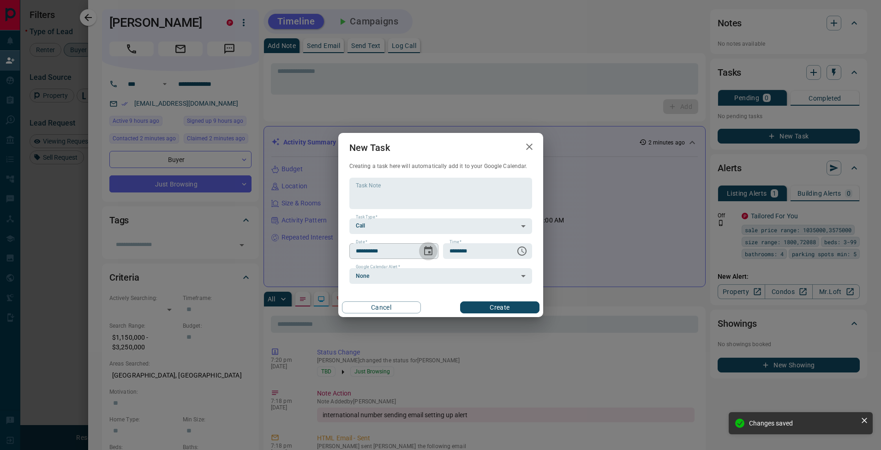
click at [430, 251] on icon "Choose date, selected date is Aug 19, 2025" at bounding box center [428, 251] width 11 height 11
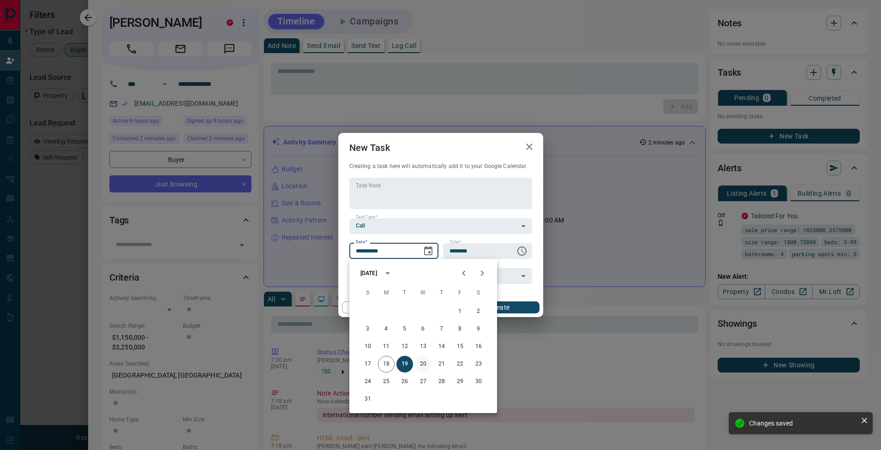
click at [429, 363] on button "20" at bounding box center [423, 364] width 17 height 17
type input "**********"
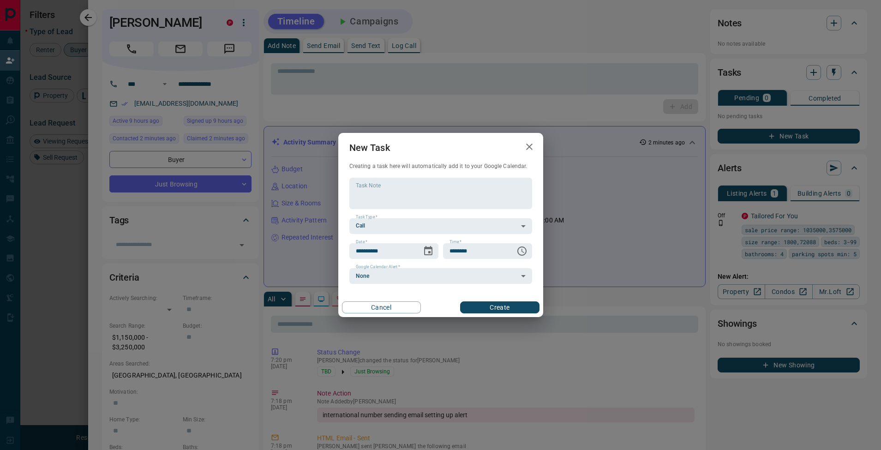
click at [480, 306] on button "Create" at bounding box center [499, 307] width 79 height 12
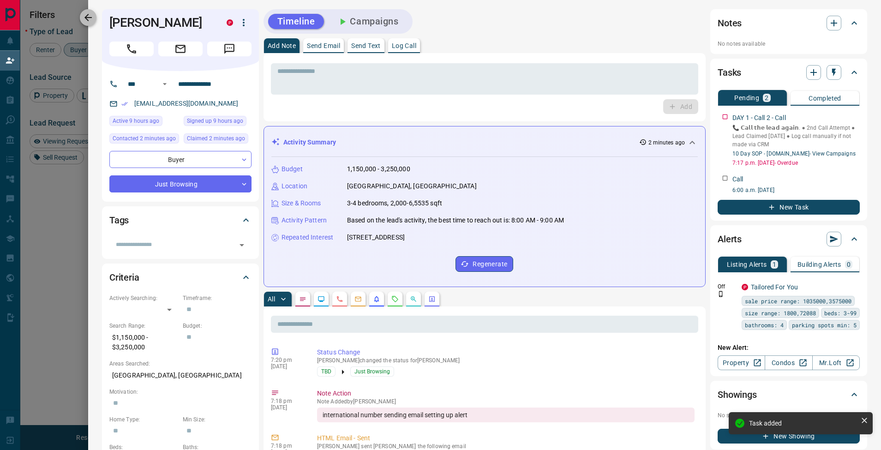
click at [91, 14] on icon "button" at bounding box center [88, 17] width 11 height 11
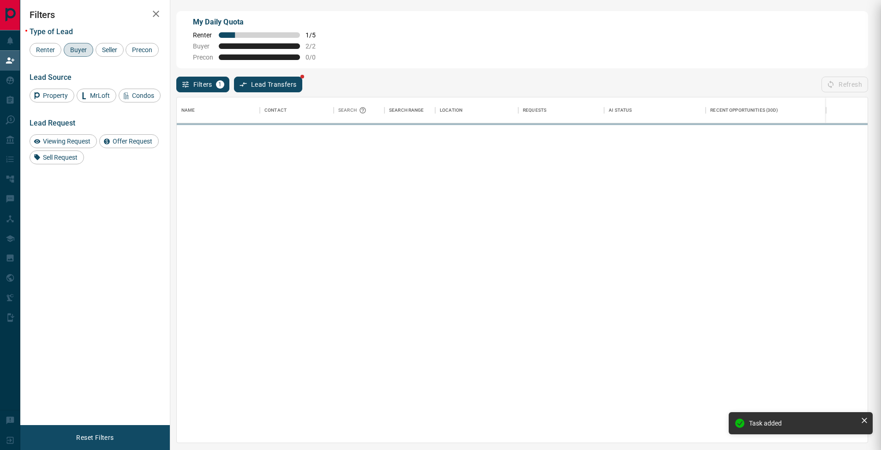
scroll to position [338, 684]
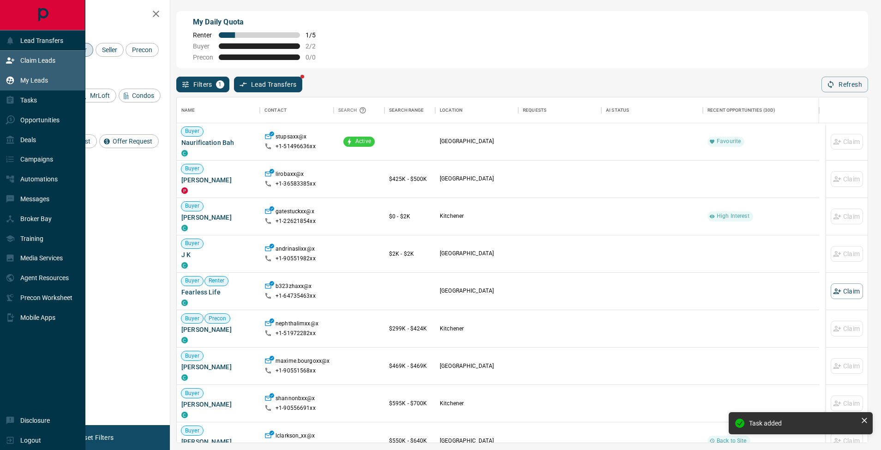
click at [12, 84] on icon at bounding box center [10, 81] width 8 height 8
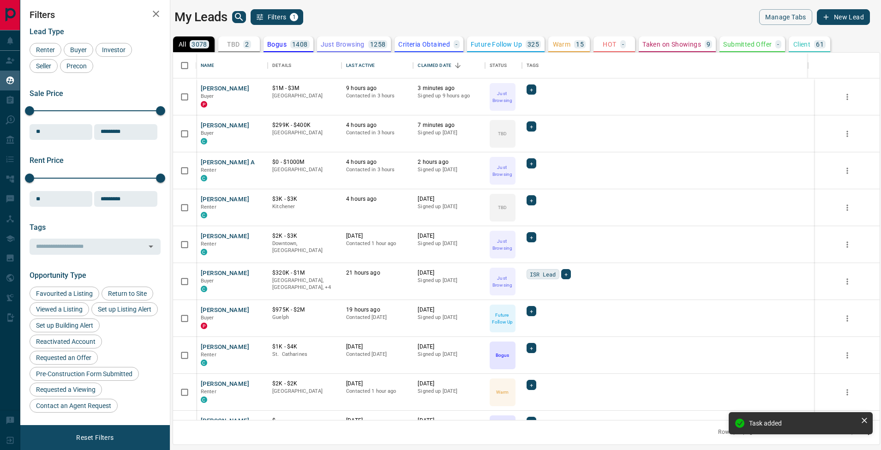
scroll to position [360, 700]
click at [244, 18] on icon "search button" at bounding box center [239, 17] width 11 height 11
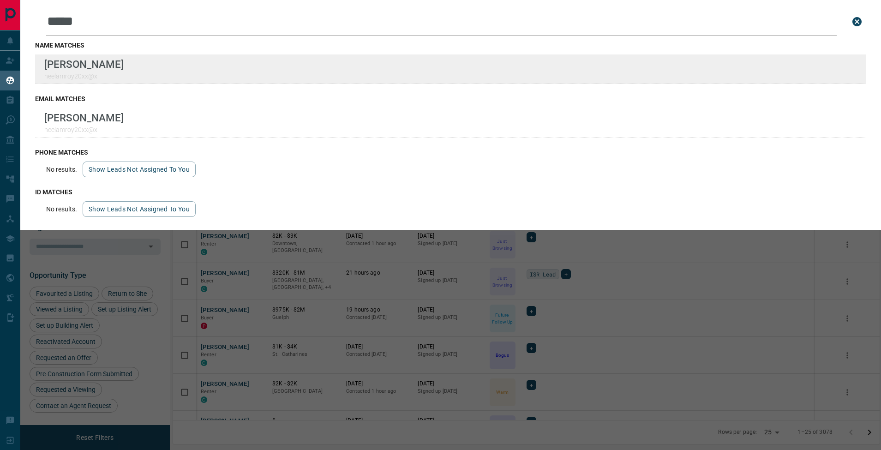
type input "*****"
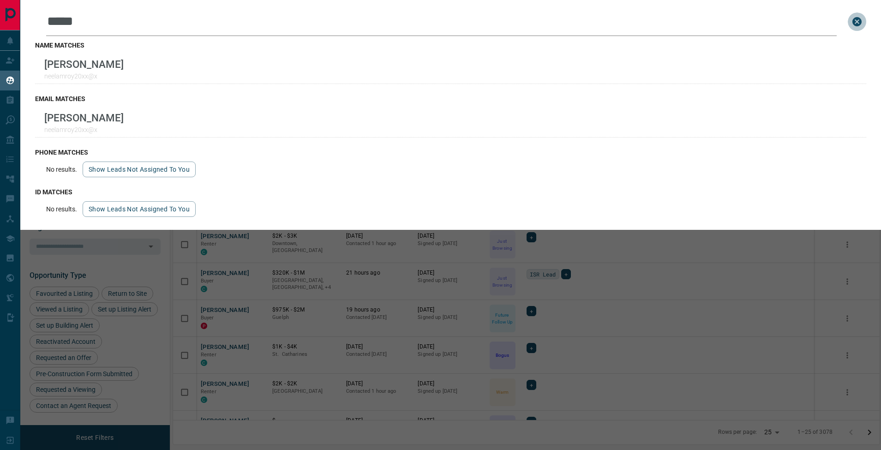
click at [857, 23] on icon "close search bar" at bounding box center [856, 21] width 9 height 9
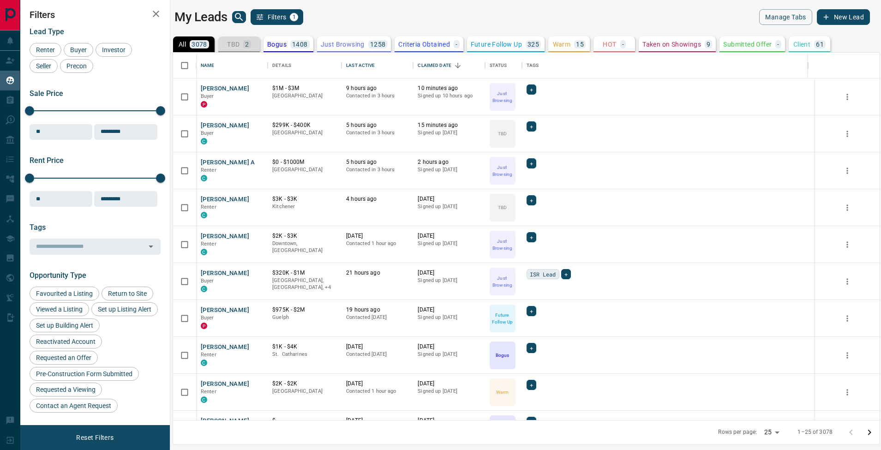
click at [252, 46] on button "TBD 2" at bounding box center [239, 44] width 42 height 16
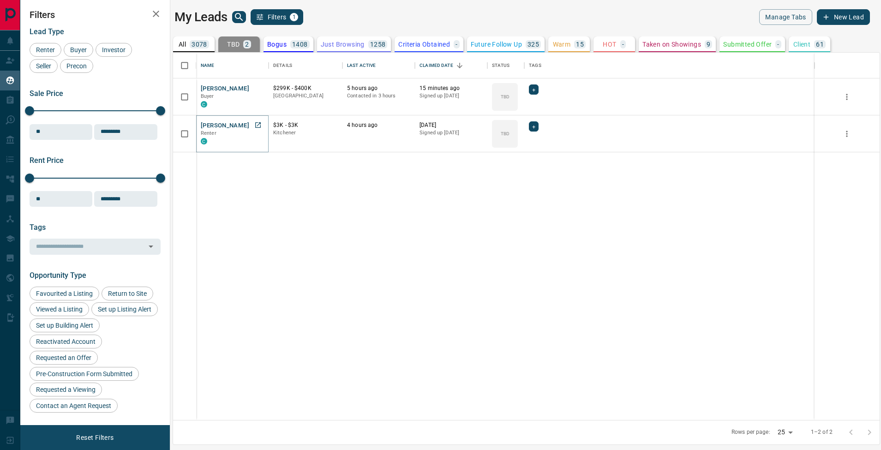
click at [228, 124] on button "[PERSON_NAME]" at bounding box center [225, 125] width 48 height 9
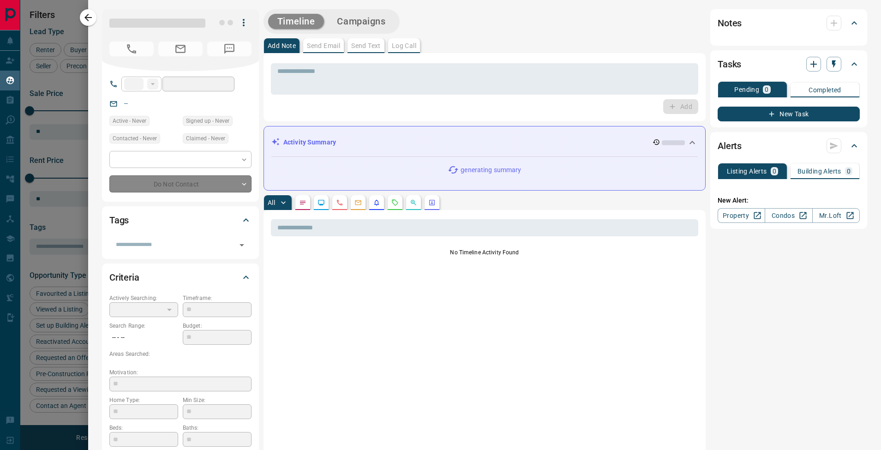
type input "**"
type input "**********"
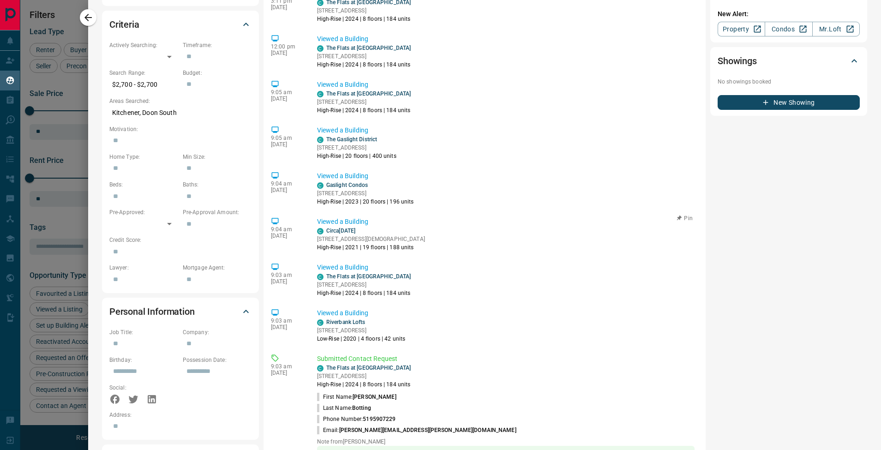
scroll to position [0, 0]
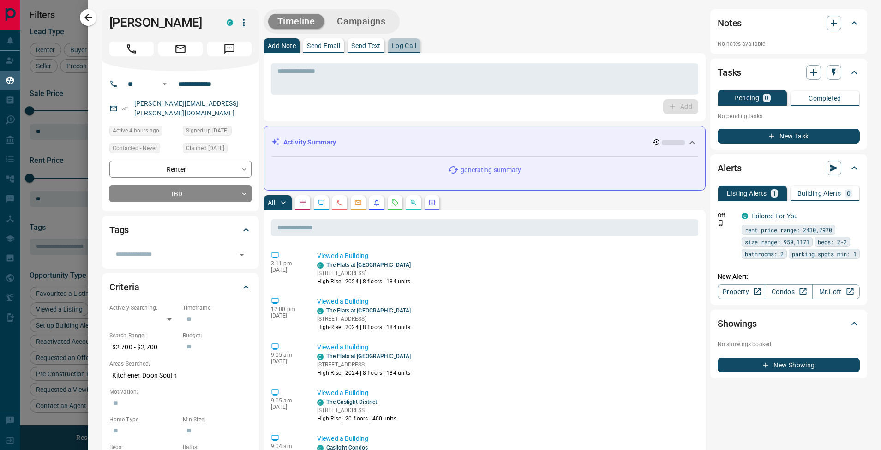
click at [414, 43] on p "Log Call" at bounding box center [404, 45] width 24 height 6
click at [681, 104] on button "Log Call" at bounding box center [680, 106] width 36 height 15
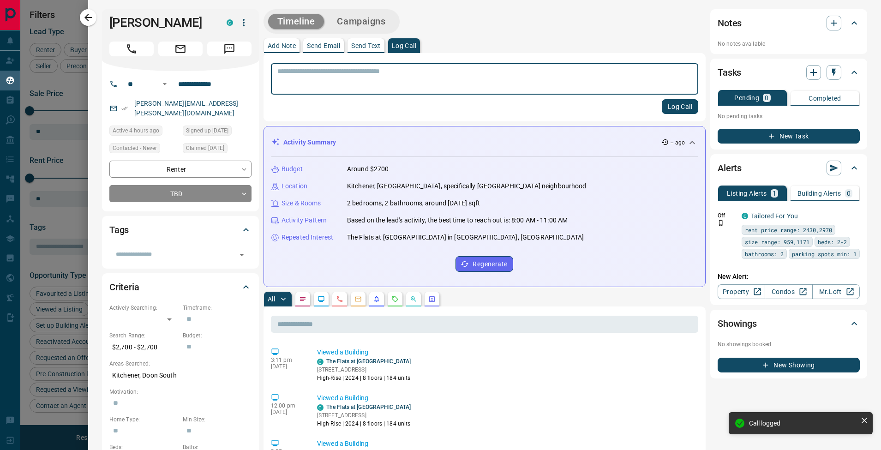
click at [280, 46] on p "Add Note" at bounding box center [282, 45] width 28 height 6
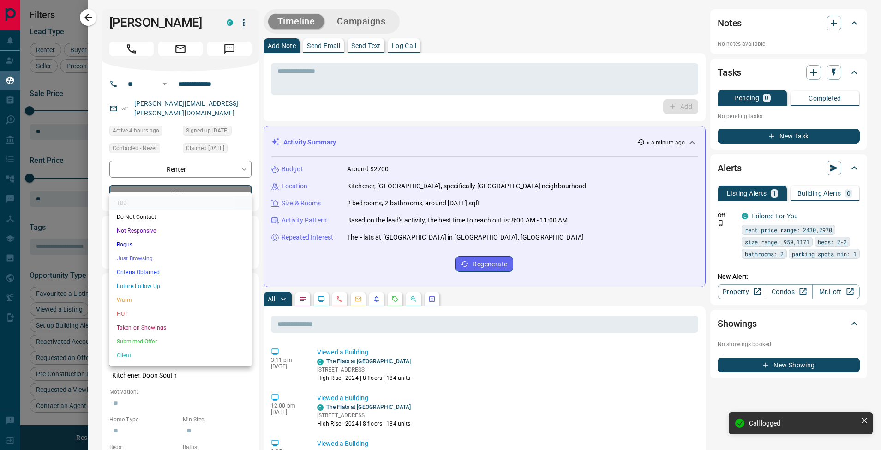
click at [198, 183] on body "Lead Transfers Claim Leads My Leads Tasks Opportunities Deals Campaigns Automat…" at bounding box center [440, 219] width 881 height 438
click at [171, 259] on li "Just Browsing" at bounding box center [180, 259] width 142 height 14
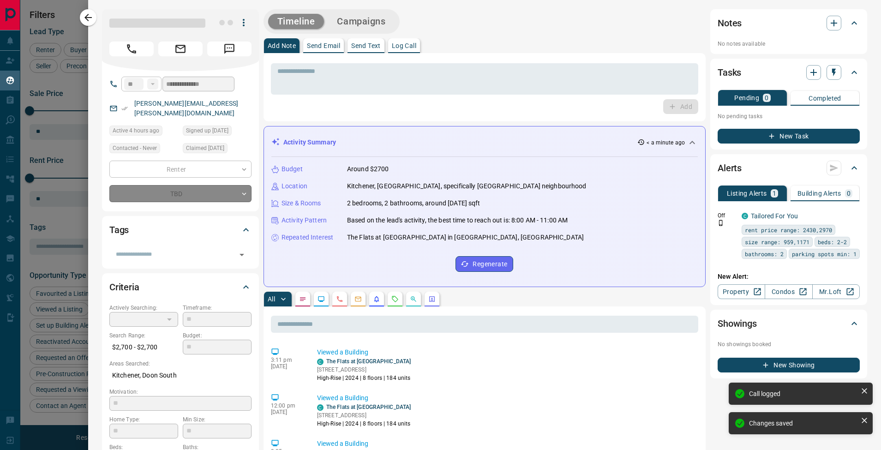
type input "*"
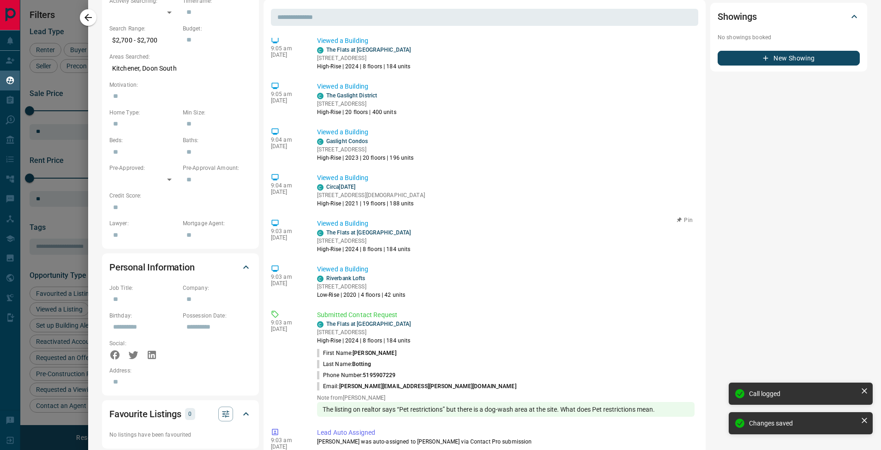
scroll to position [208, 0]
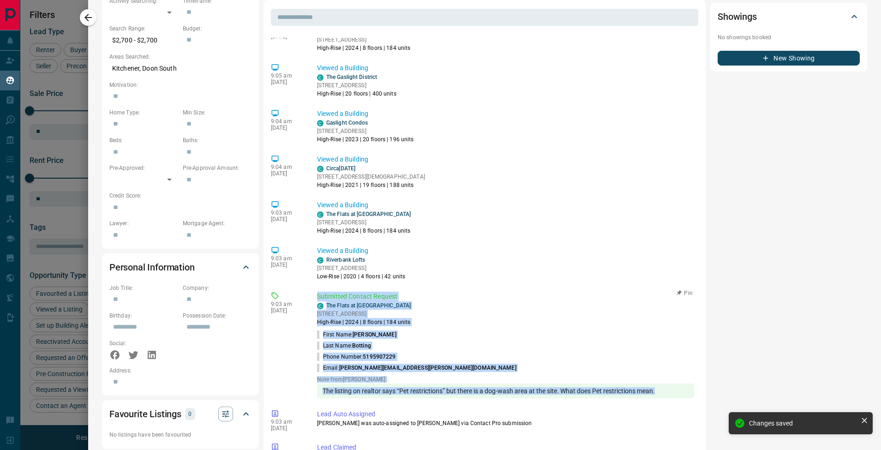
drag, startPoint x: 317, startPoint y: 296, endPoint x: 483, endPoint y: 399, distance: 194.4
click at [483, 399] on div "9:03 am [DATE] Submitted Contact Request C The Flats at [GEOGRAPHIC_DATA] [STRE…" at bounding box center [484, 345] width 427 height 112
copy div "Submitted Contact Request C The Flats at [GEOGRAPHIC_DATA] [STREET_ADDRESS] | 2…"
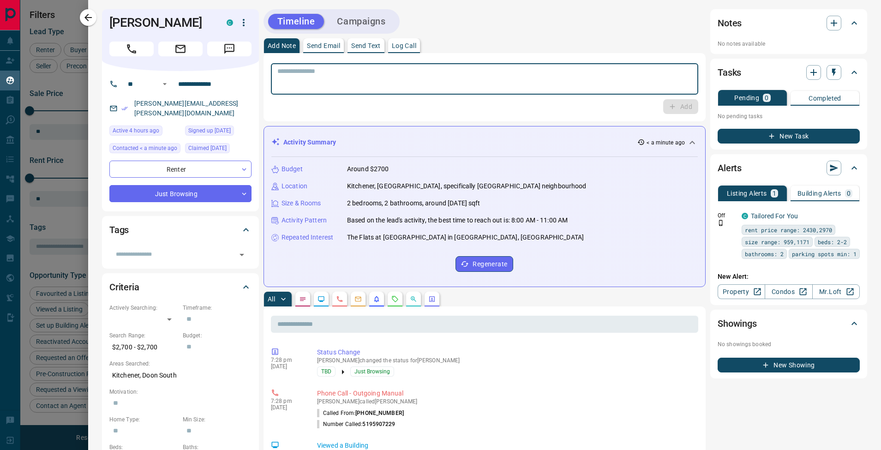
click at [294, 73] on textarea at bounding box center [484, 79] width 414 height 24
paste textarea "**********"
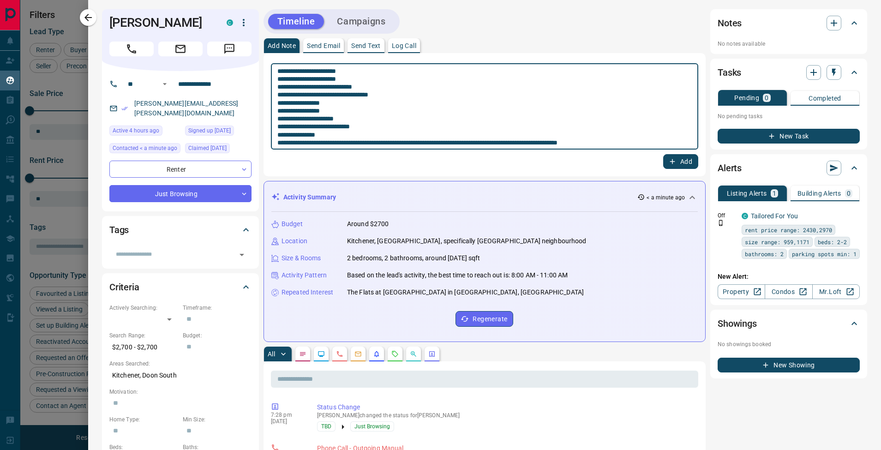
type textarea "**********"
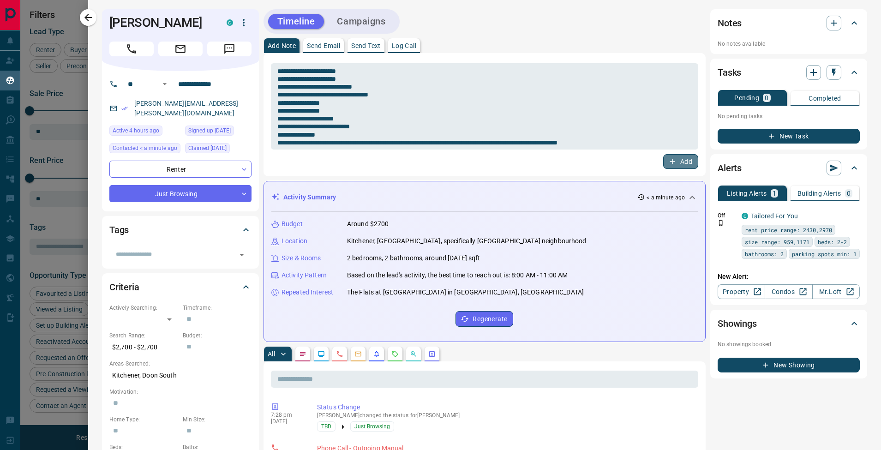
drag, startPoint x: 678, startPoint y: 163, endPoint x: 602, endPoint y: 165, distance: 75.7
click at [678, 163] on button "Add" at bounding box center [680, 161] width 35 height 15
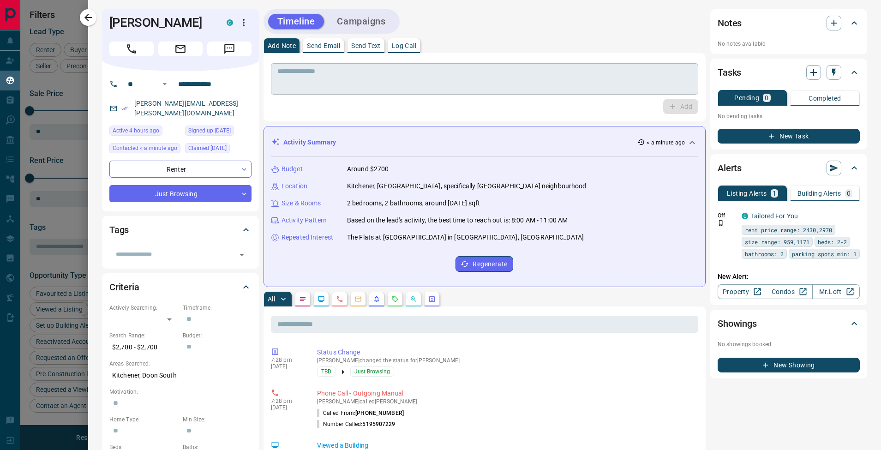
click at [308, 71] on textarea at bounding box center [480, 79] width 407 height 24
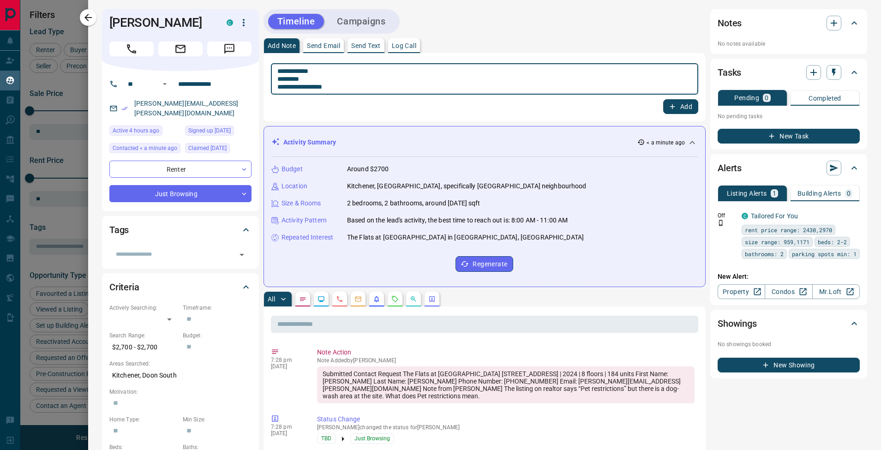
click at [282, 79] on textarea "**********" at bounding box center [480, 79] width 407 height 24
type textarea "**********"
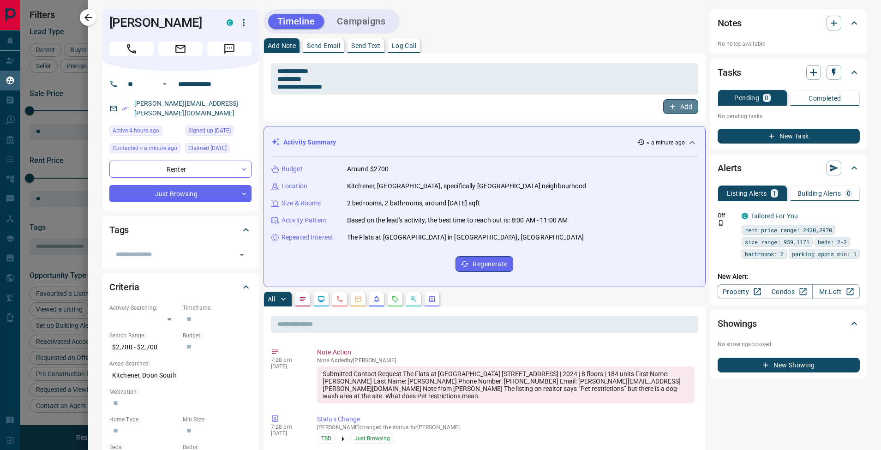
click at [681, 104] on button "Add" at bounding box center [680, 106] width 35 height 15
click at [743, 138] on button "New Task" at bounding box center [789, 136] width 142 height 15
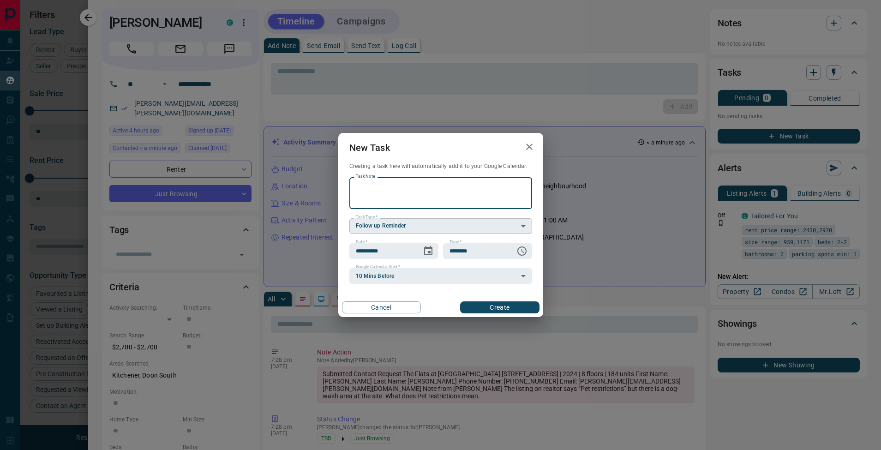
click at [395, 228] on body "Lead Transfers Claim Leads My Leads Tasks Opportunities Deals Campaigns Automat…" at bounding box center [440, 219] width 881 height 438
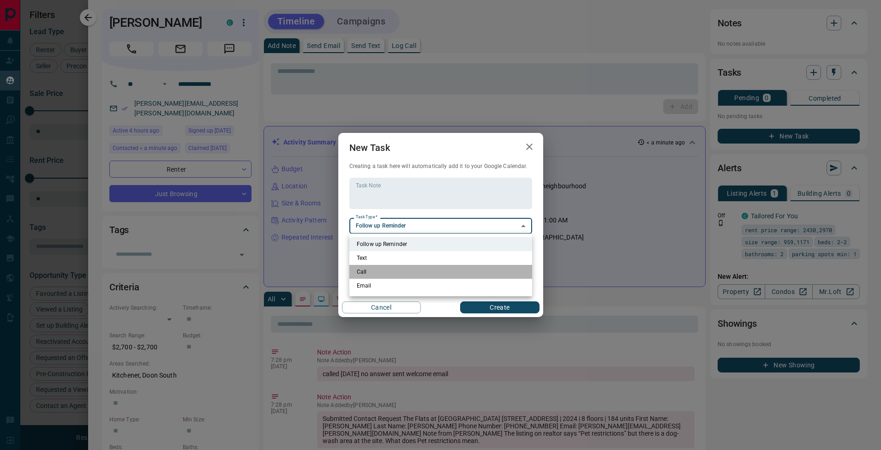
click at [393, 272] on li "Call" at bounding box center [440, 272] width 183 height 14
type input "**********"
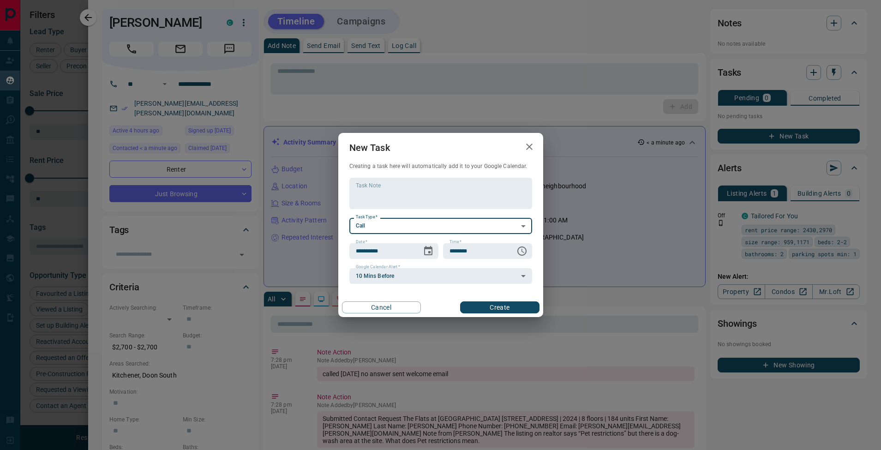
click at [392, 279] on body "Lead Transfers Claim Leads My Leads Tasks Opportunities Deals Campaigns Automat…" at bounding box center [440, 219] width 881 height 438
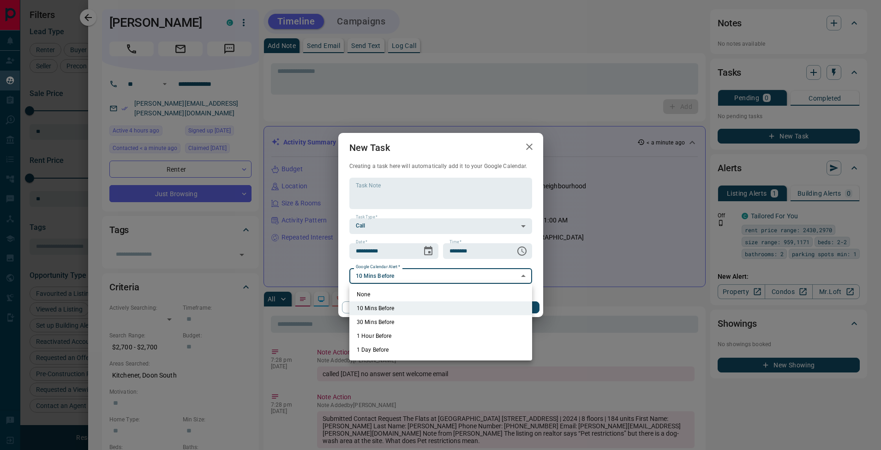
click at [382, 296] on li "None" at bounding box center [440, 295] width 183 height 14
type input "*"
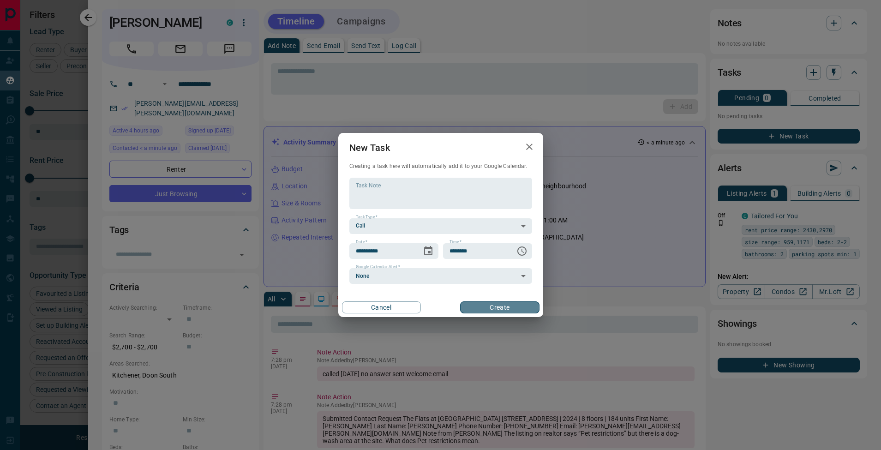
click at [500, 307] on button "Create" at bounding box center [499, 307] width 79 height 12
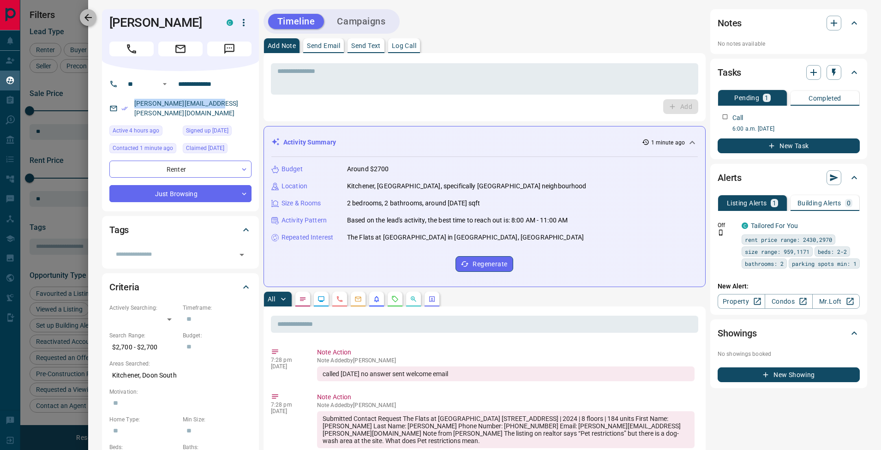
click at [90, 20] on icon "button" at bounding box center [88, 17] width 11 height 11
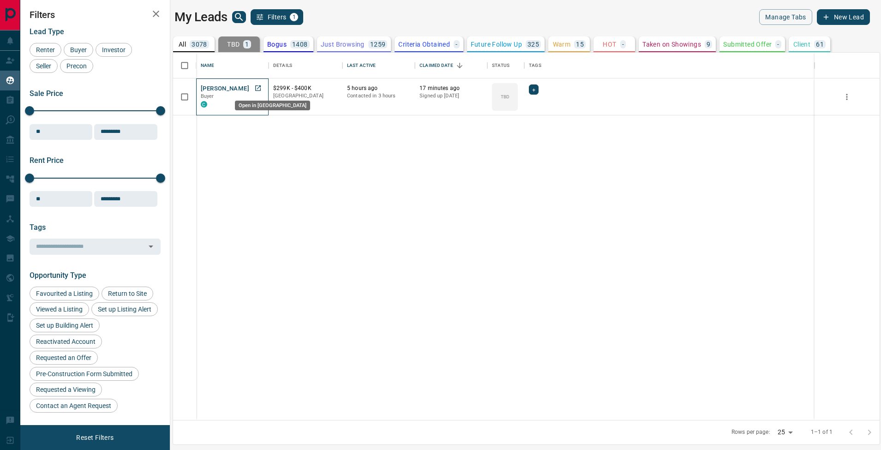
click at [258, 89] on icon "Open in New Tab" at bounding box center [258, 88] width 6 height 6
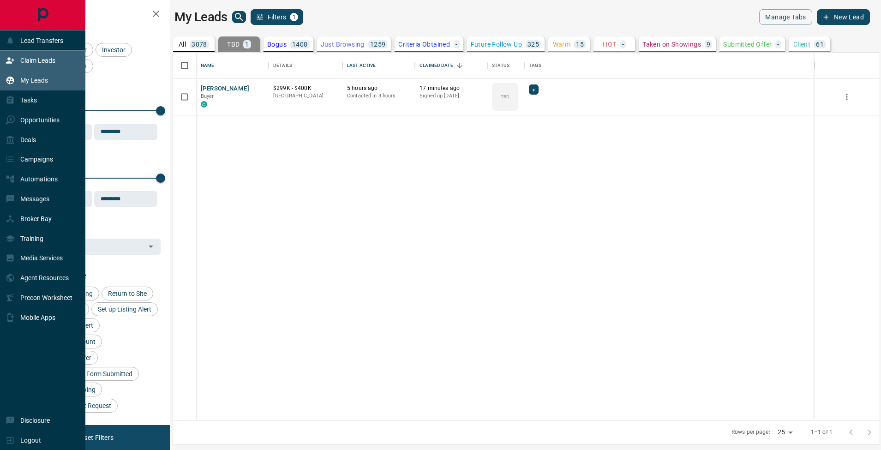
click at [18, 61] on div "Claim Leads" at bounding box center [31, 60] width 50 height 15
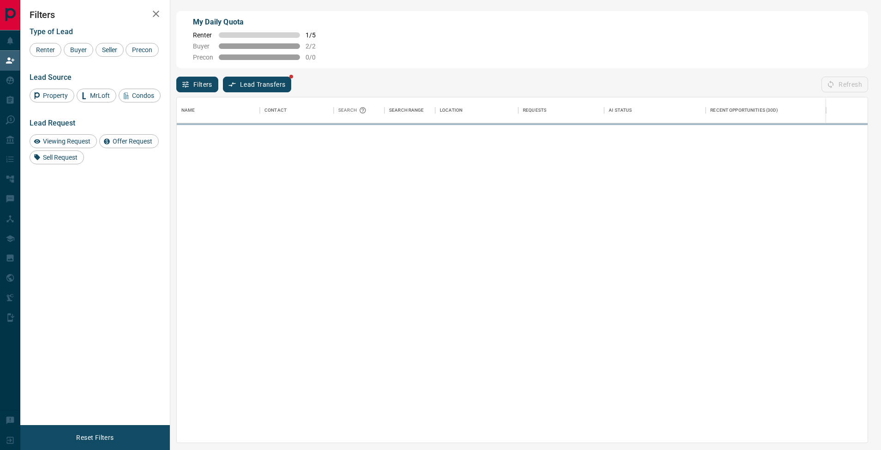
scroll to position [338, 684]
